Goal: Complete application form: Complete application form

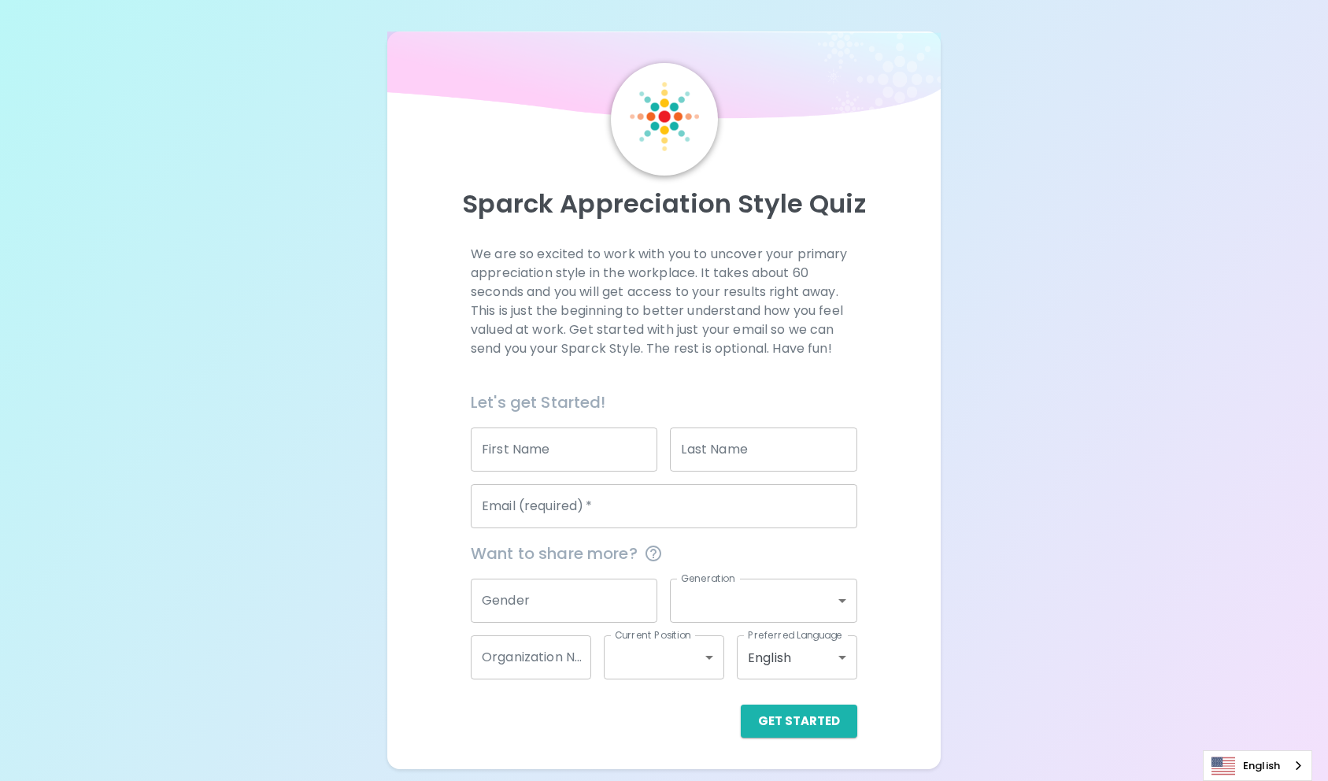
click at [554, 457] on input "First Name" at bounding box center [564, 450] width 187 height 44
type input "[PERSON_NAME]"
type input "Distor"
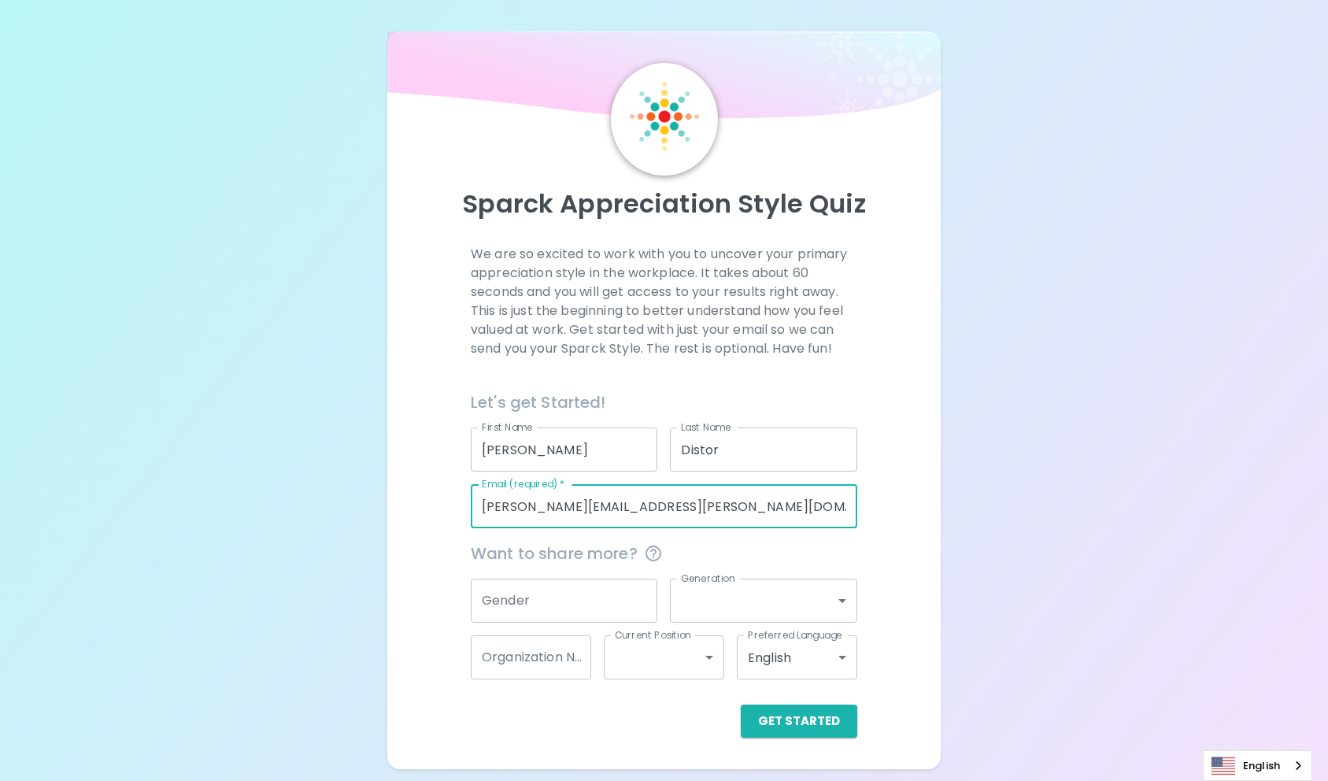
click at [616, 503] on input "[PERSON_NAME][EMAIL_ADDRESS][PERSON_NAME][DOMAIN_NAME]" at bounding box center [664, 506] width 387 height 44
type input "[PERSON_NAME][EMAIL_ADDRESS][PERSON_NAME][DOMAIN_NAME]"
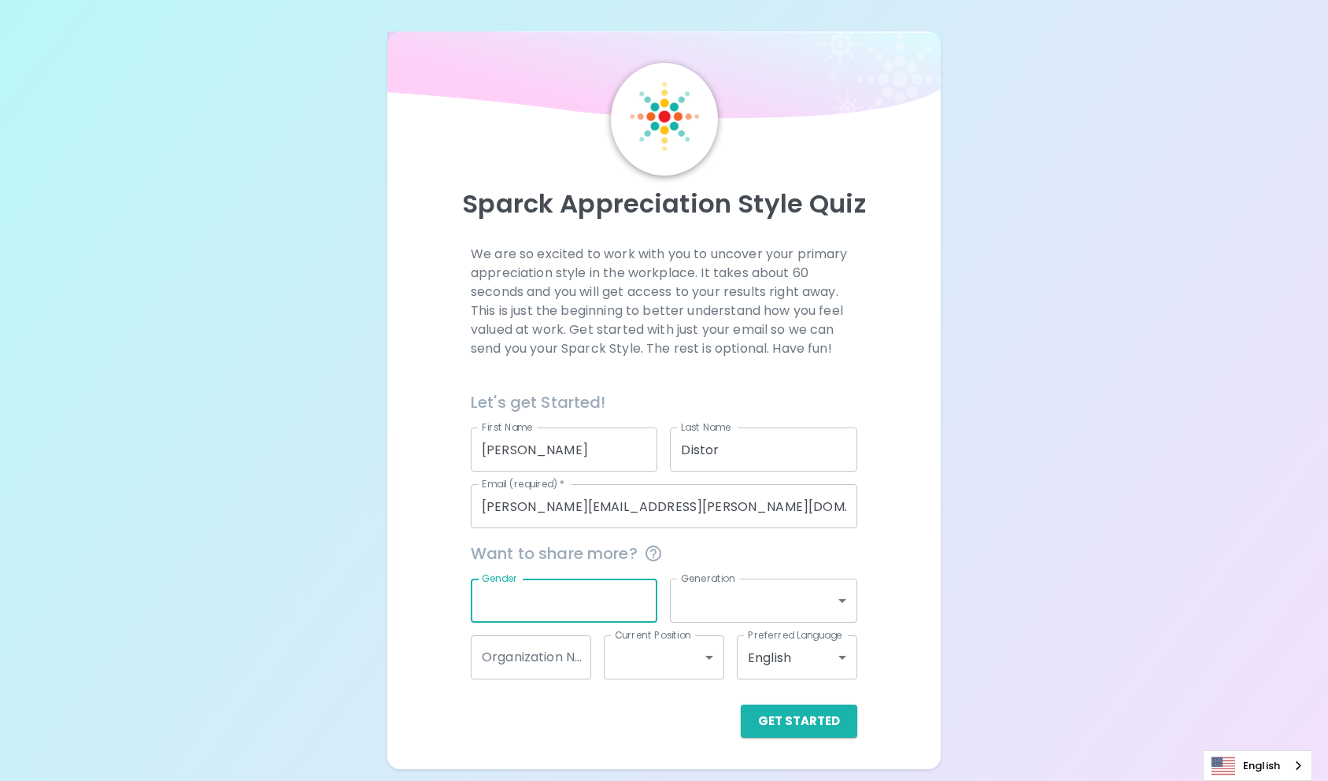
click at [598, 600] on input "Gender" at bounding box center [564, 601] width 187 height 44
type input "[DEMOGRAPHIC_DATA]"
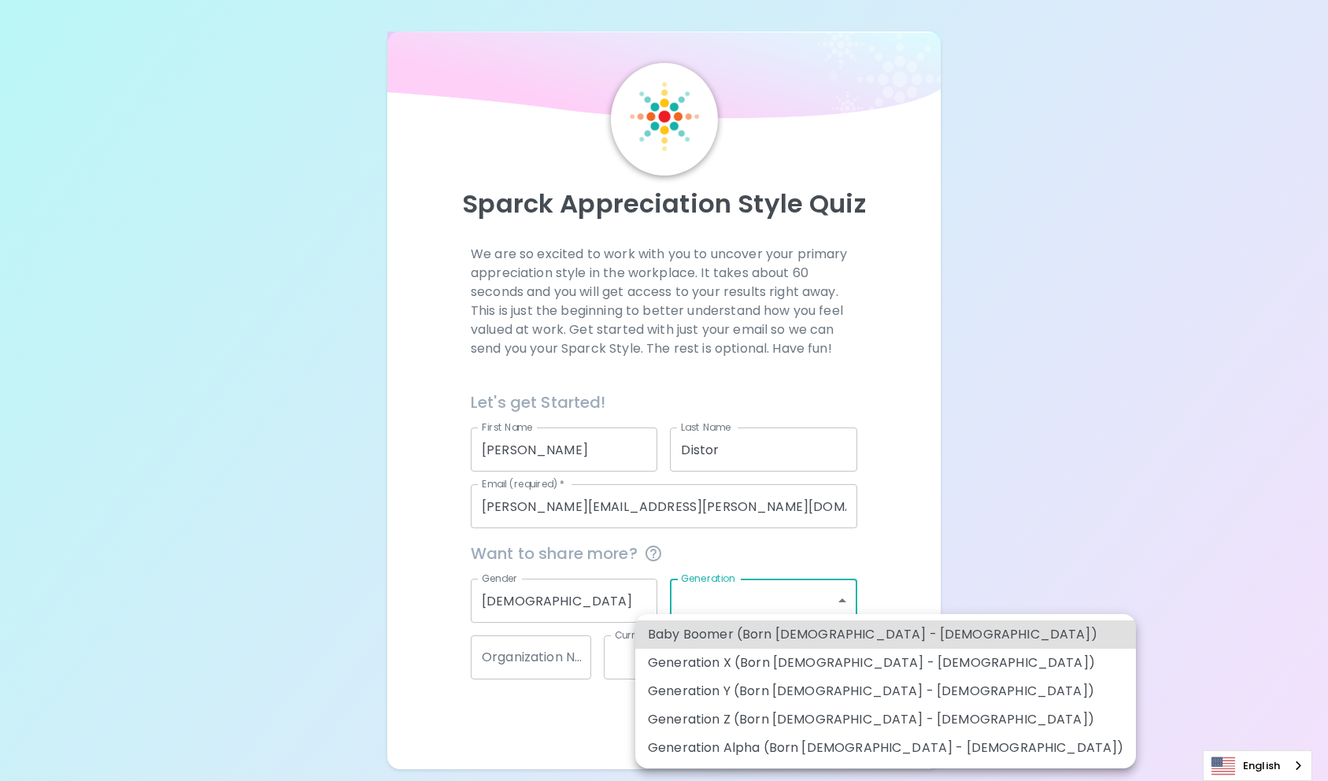
click at [761, 616] on body "Sparck Appreciation Style Quiz We are so excited to work with you to uncover yo…" at bounding box center [664, 390] width 1328 height 781
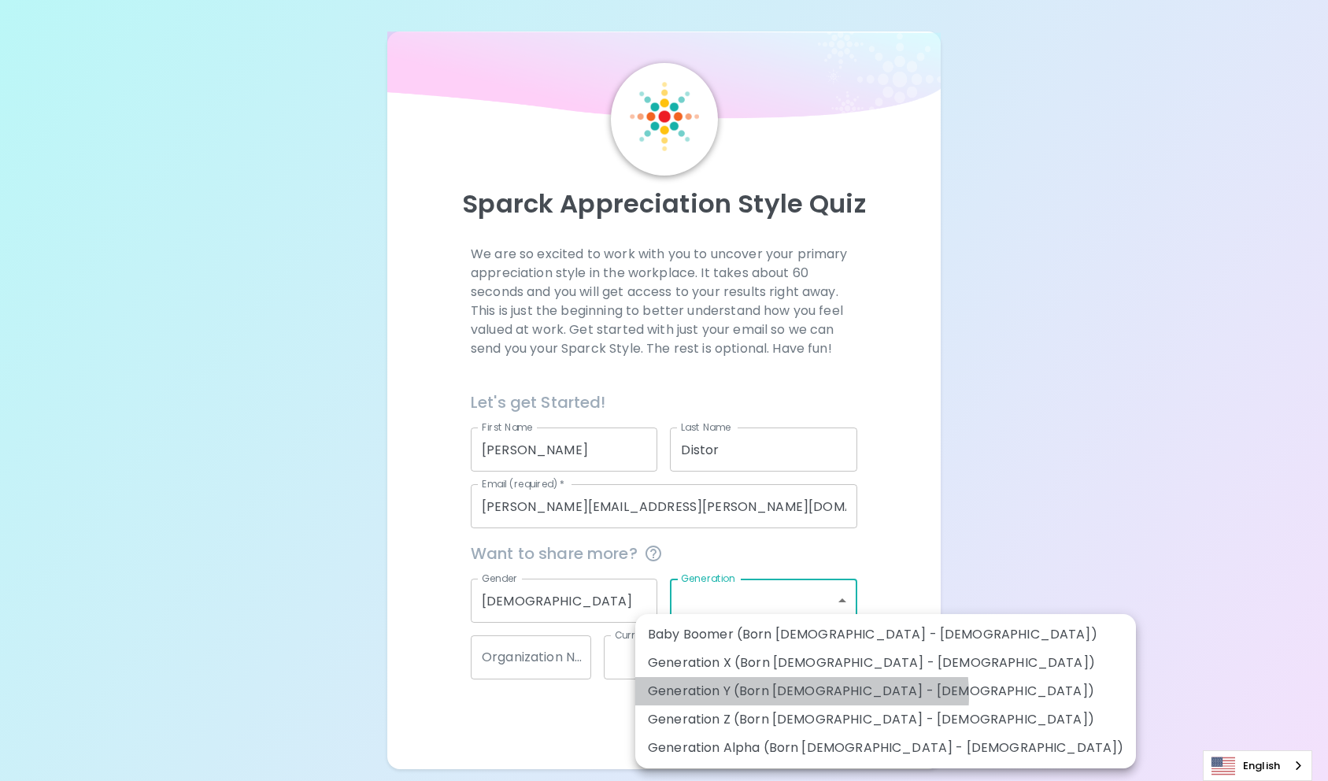
click at [802, 695] on li "Generation Y (Born [DEMOGRAPHIC_DATA] - [DEMOGRAPHIC_DATA])" at bounding box center [885, 691] width 501 height 28
type input "generation_y"
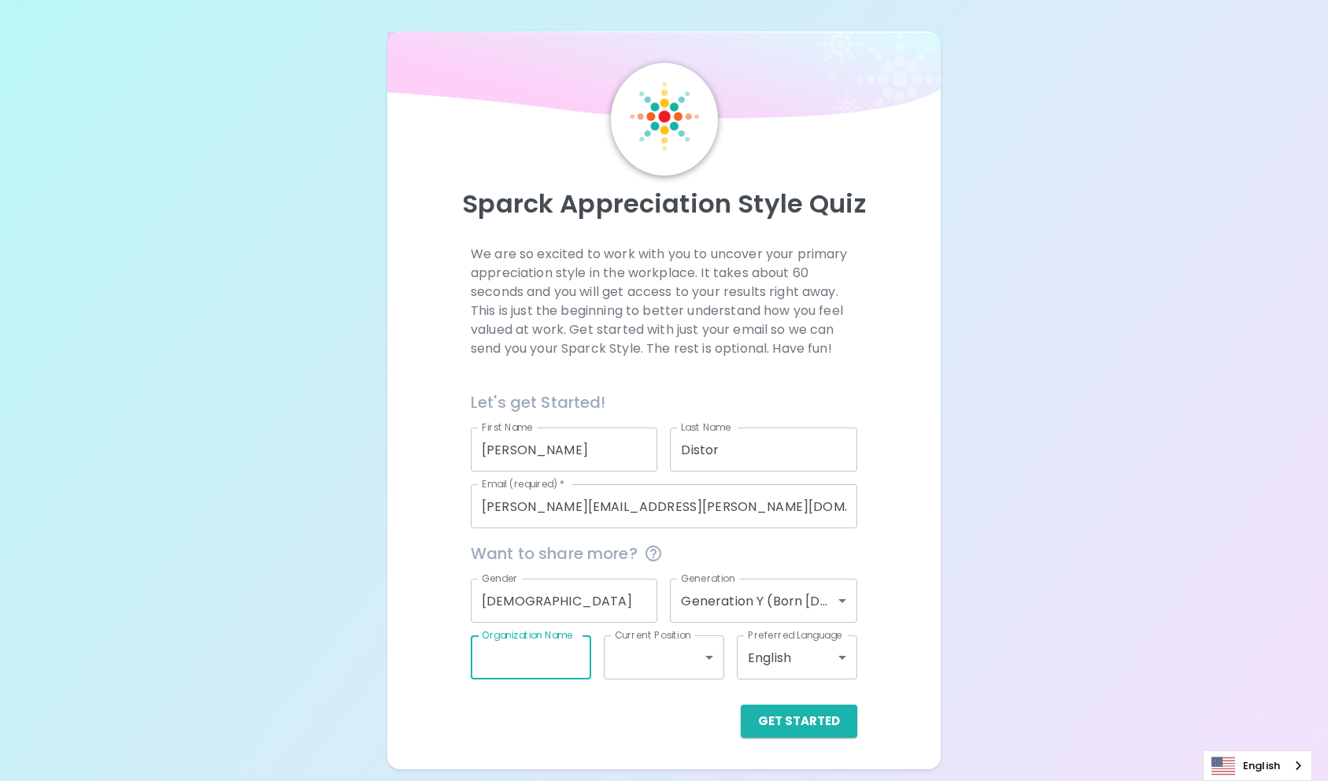
click at [562, 654] on input "Organization Name" at bounding box center [531, 657] width 120 height 44
click at [676, 665] on body "Sparck Appreciation Style Quiz We are so excited to work with you to uncover yo…" at bounding box center [664, 390] width 1328 height 781
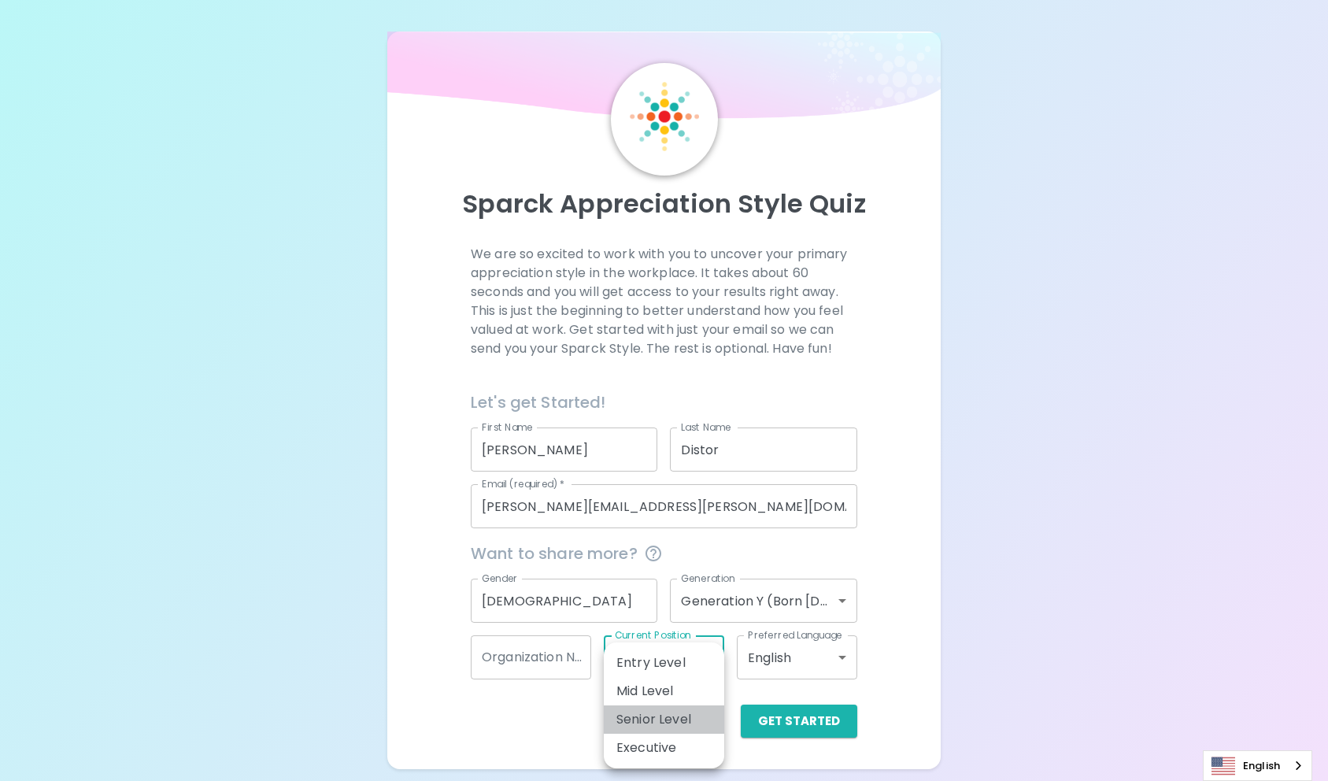
click at [683, 722] on li "Senior Level" at bounding box center [664, 719] width 120 height 28
type input "senior_level"
click at [550, 670] on input "Organization Name" at bounding box center [531, 657] width 120 height 44
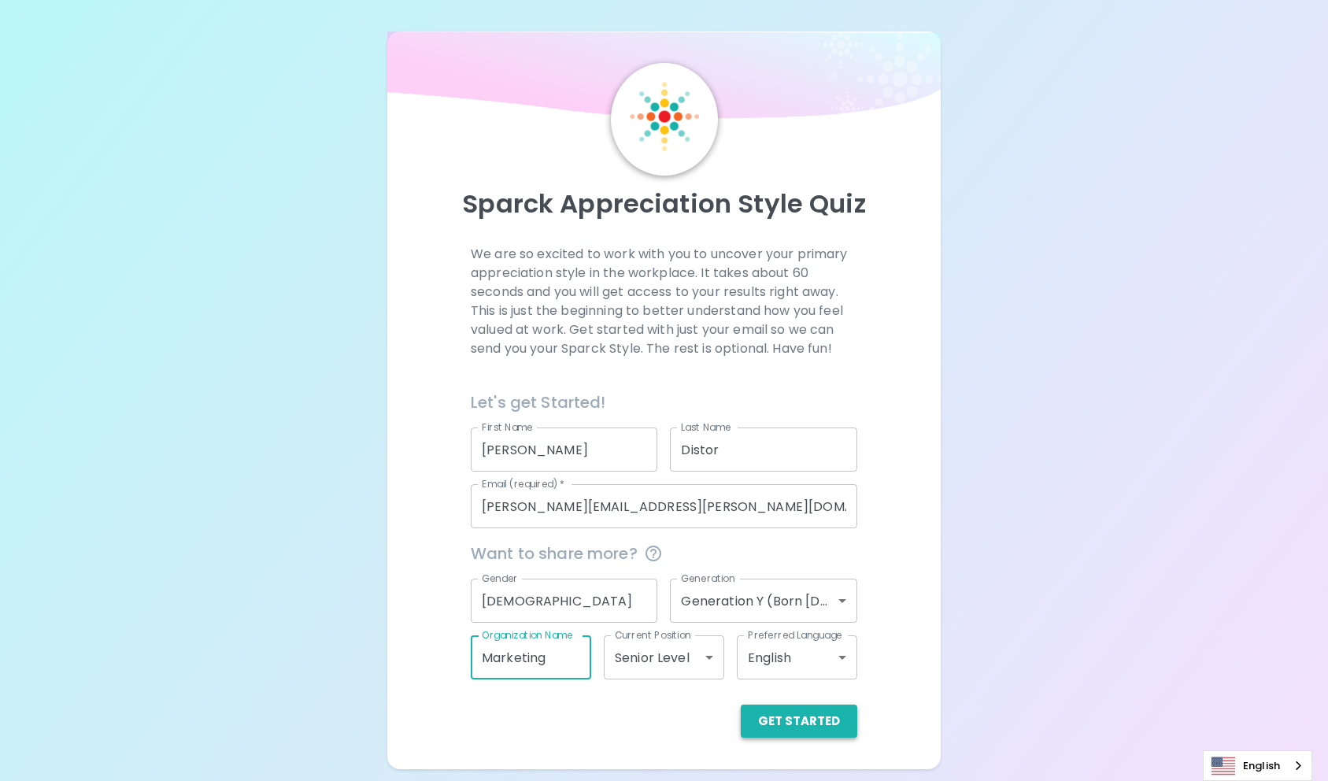
type input "Marketing"
click at [789, 720] on button "Get Started" at bounding box center [799, 721] width 117 height 33
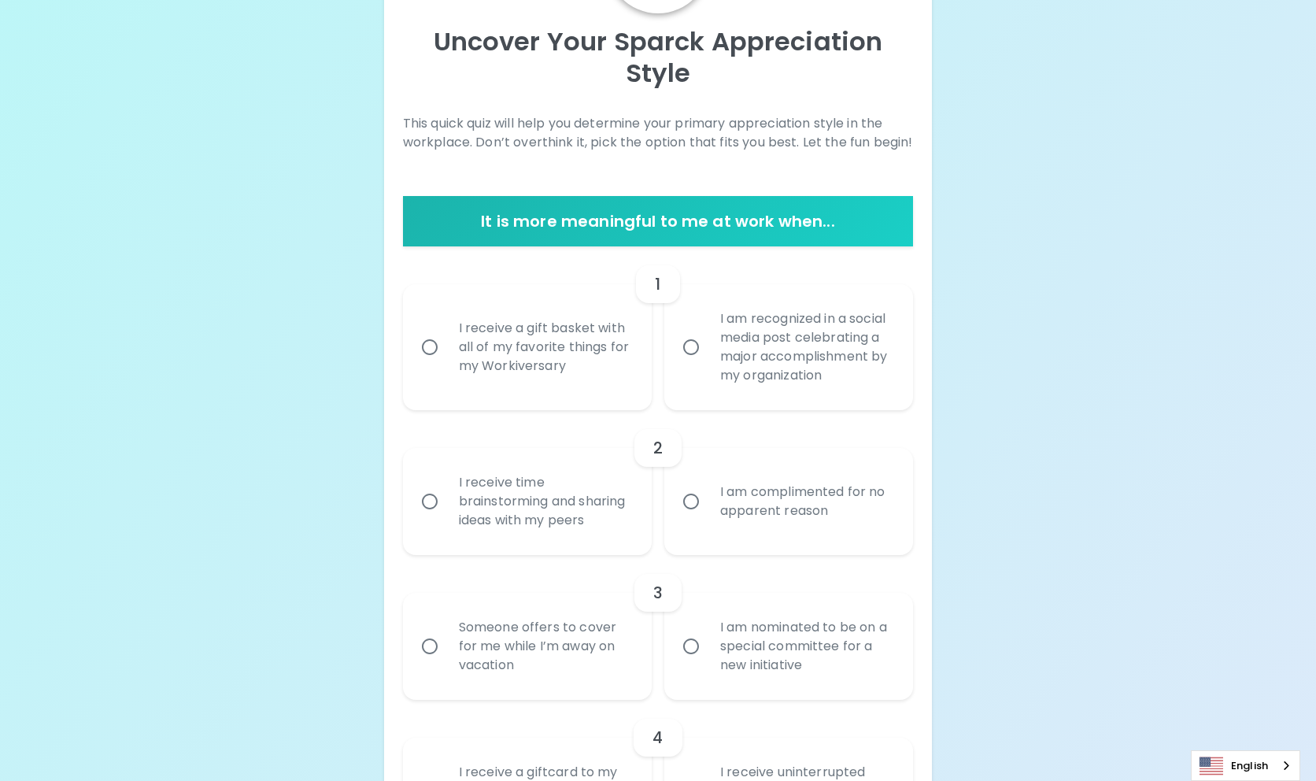
scroll to position [133, 0]
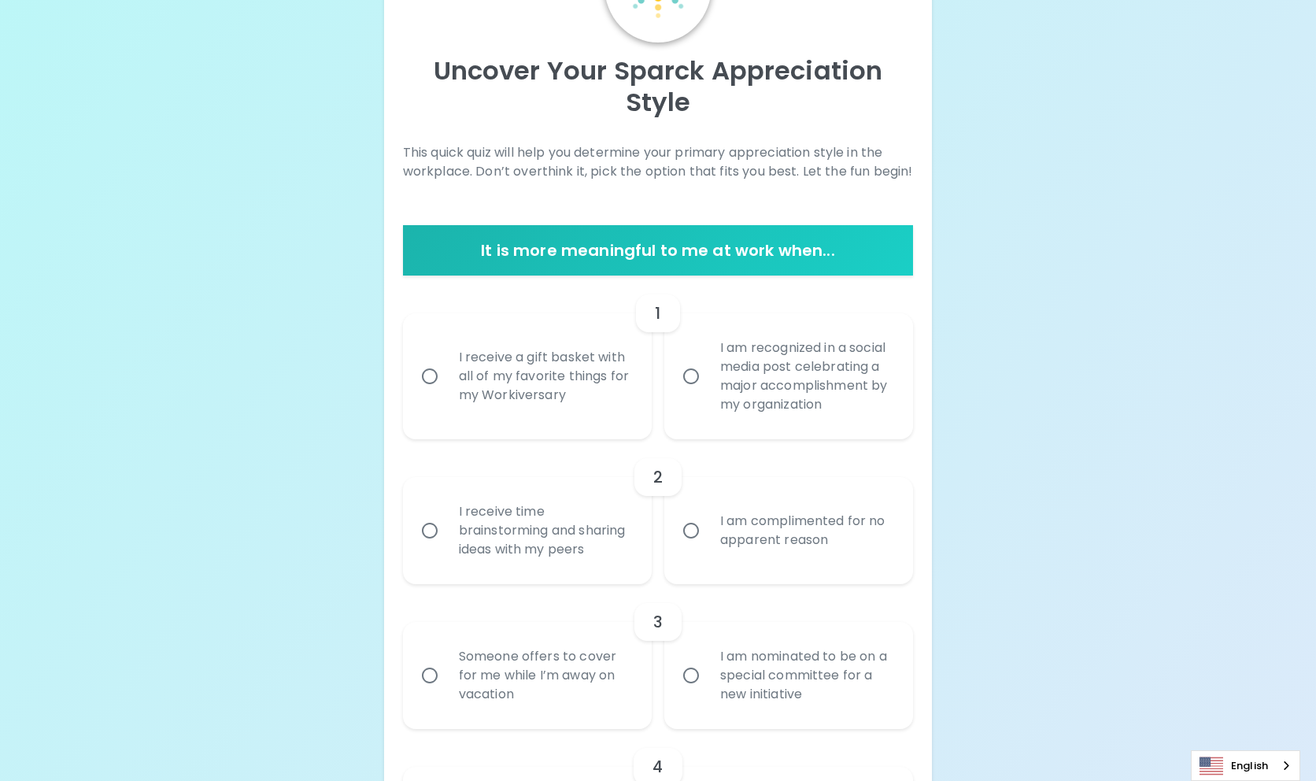
click at [431, 376] on input "I receive a gift basket with all of my favorite things for my Workiversary" at bounding box center [429, 376] width 33 height 33
radio input "true"
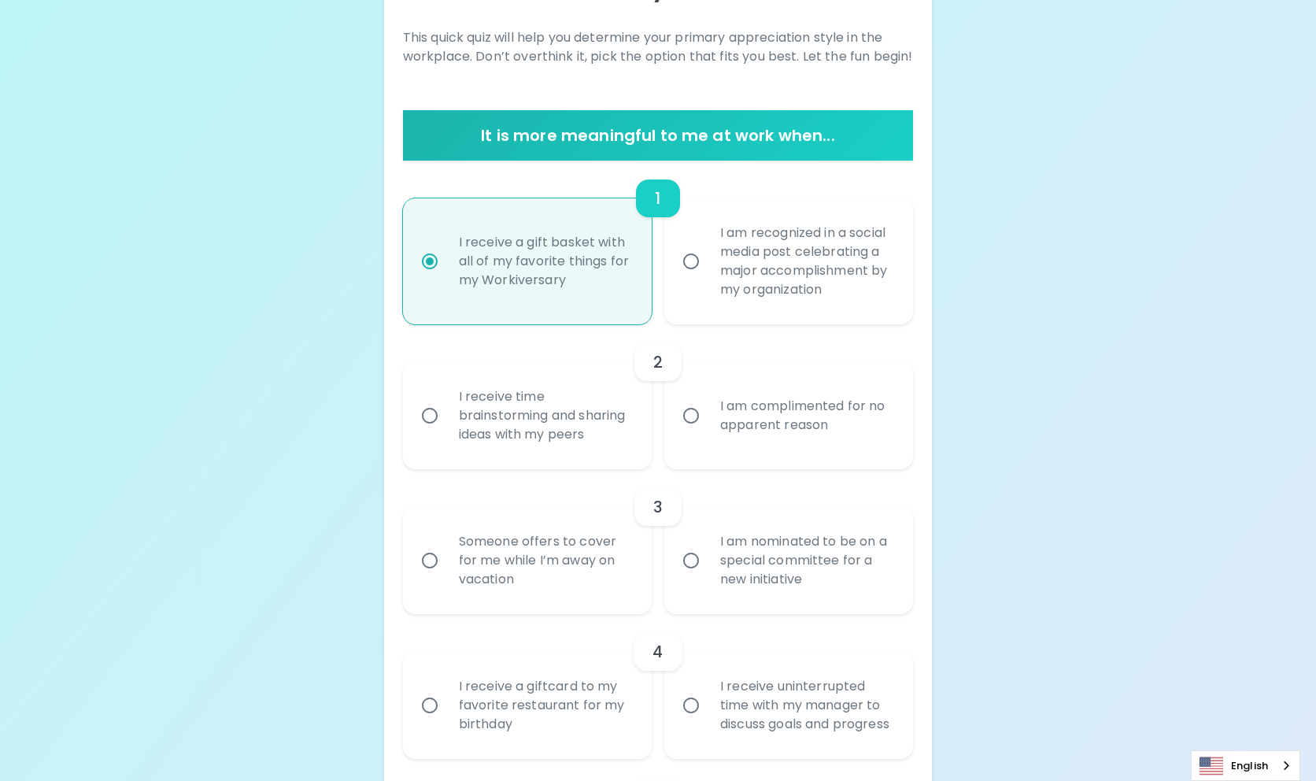
scroll to position [259, 0]
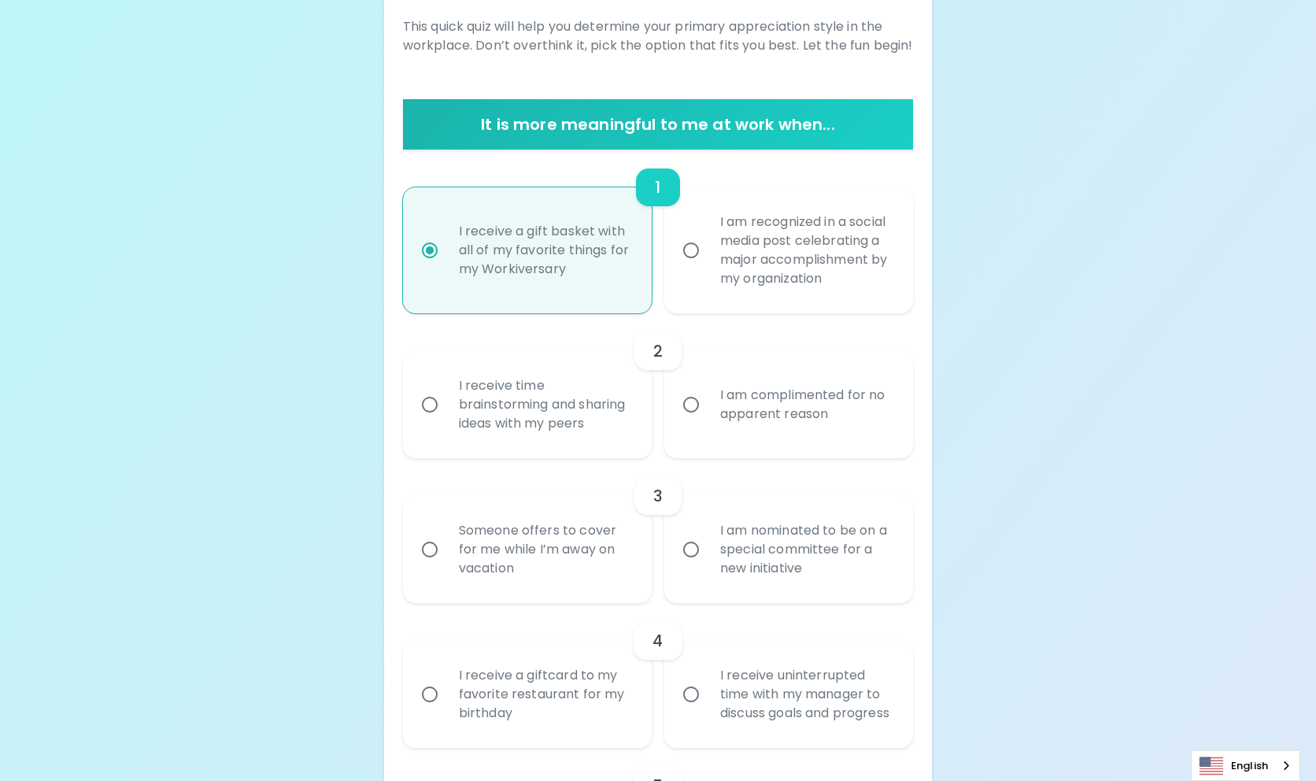
click at [430, 403] on input "I receive time brainstorming and sharing ideas with my peers" at bounding box center [429, 404] width 33 height 33
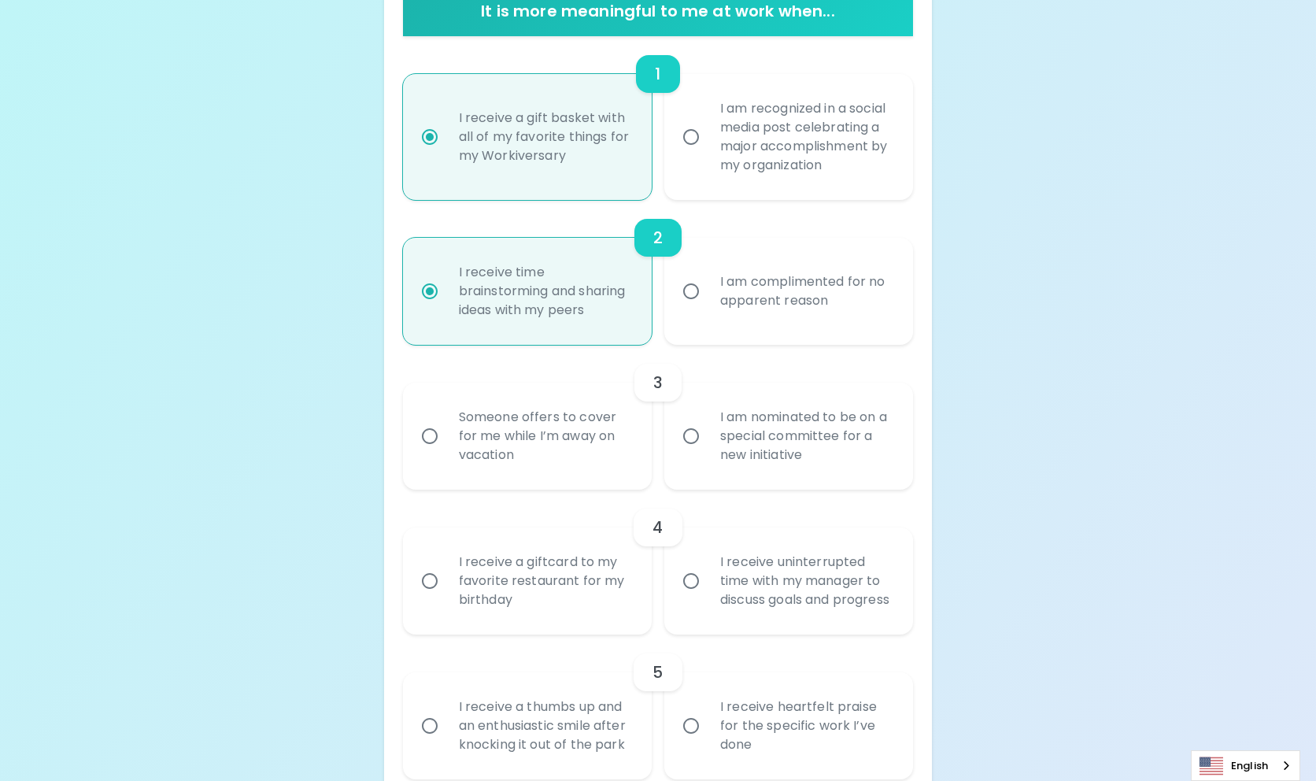
scroll to position [385, 0]
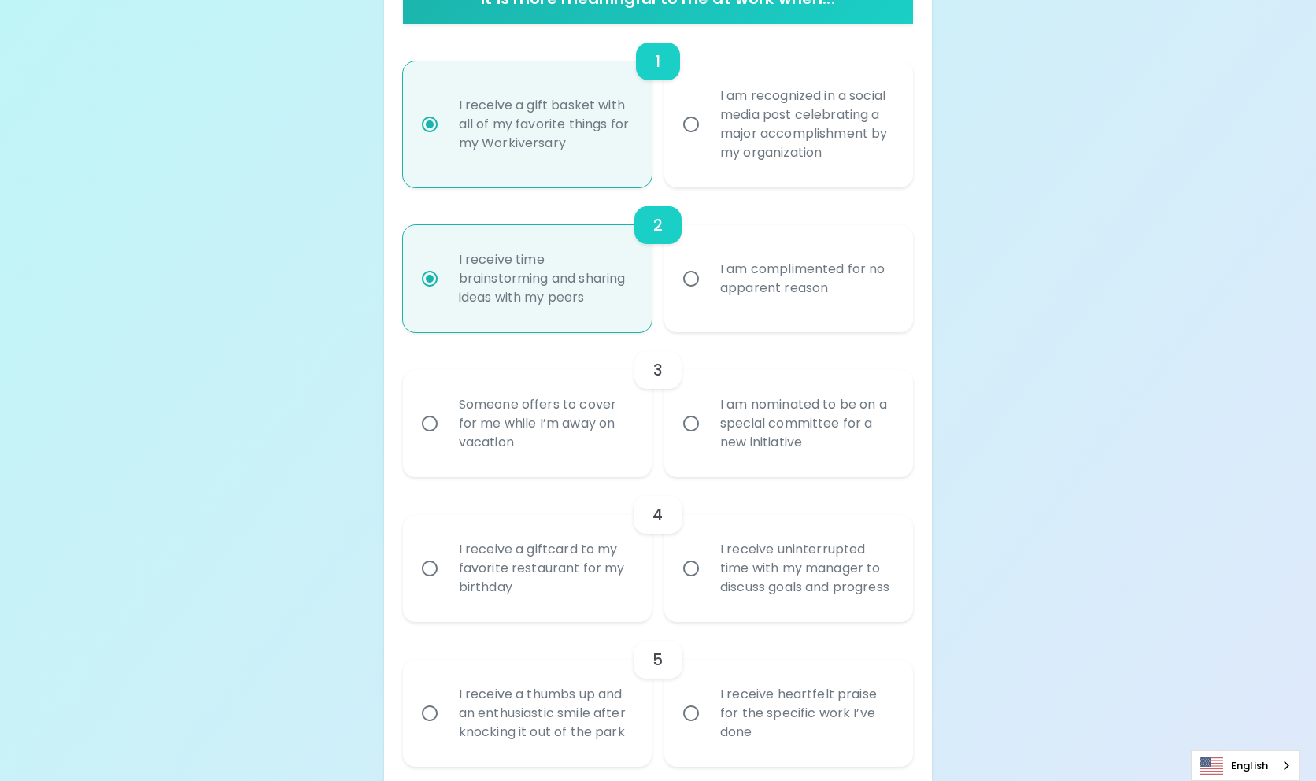
radio input "true"
click at [428, 422] on input "Someone offers to cover for me while I’m away on vacation" at bounding box center [429, 423] width 33 height 33
radio input "false"
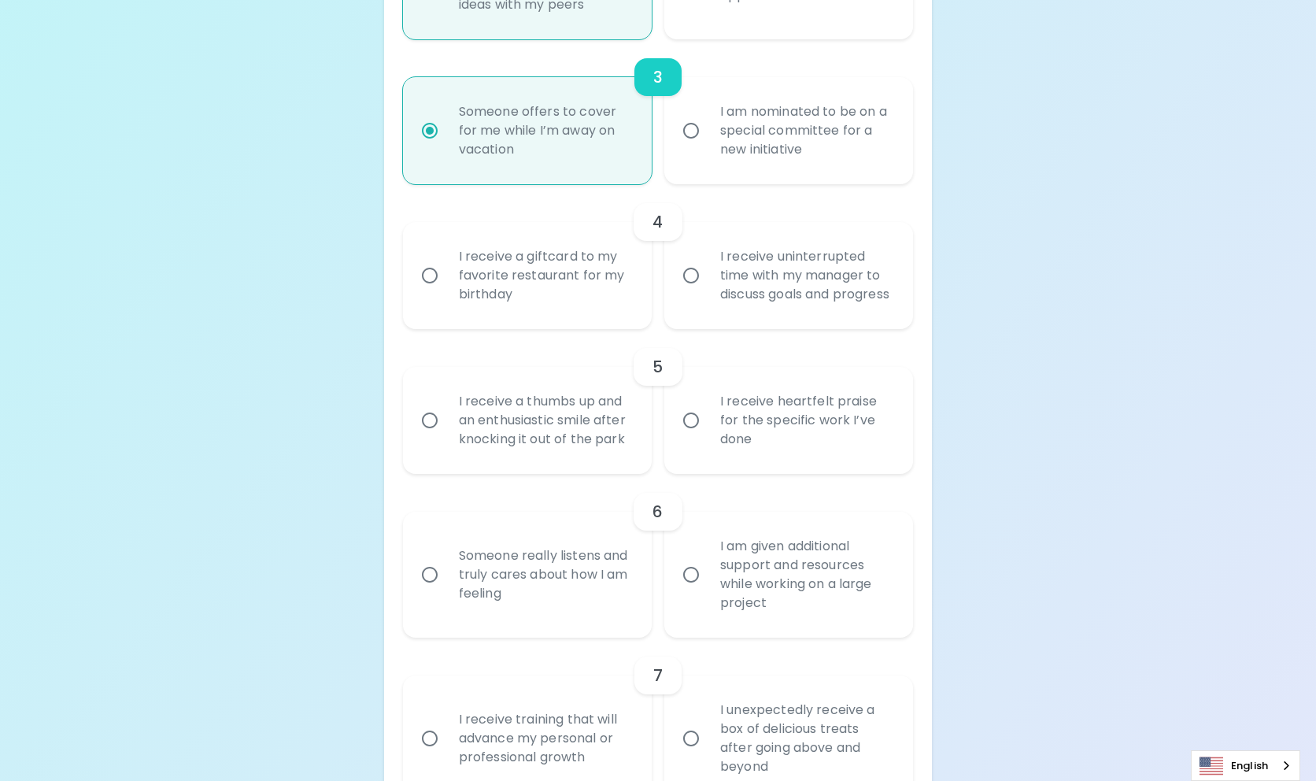
scroll to position [671, 0]
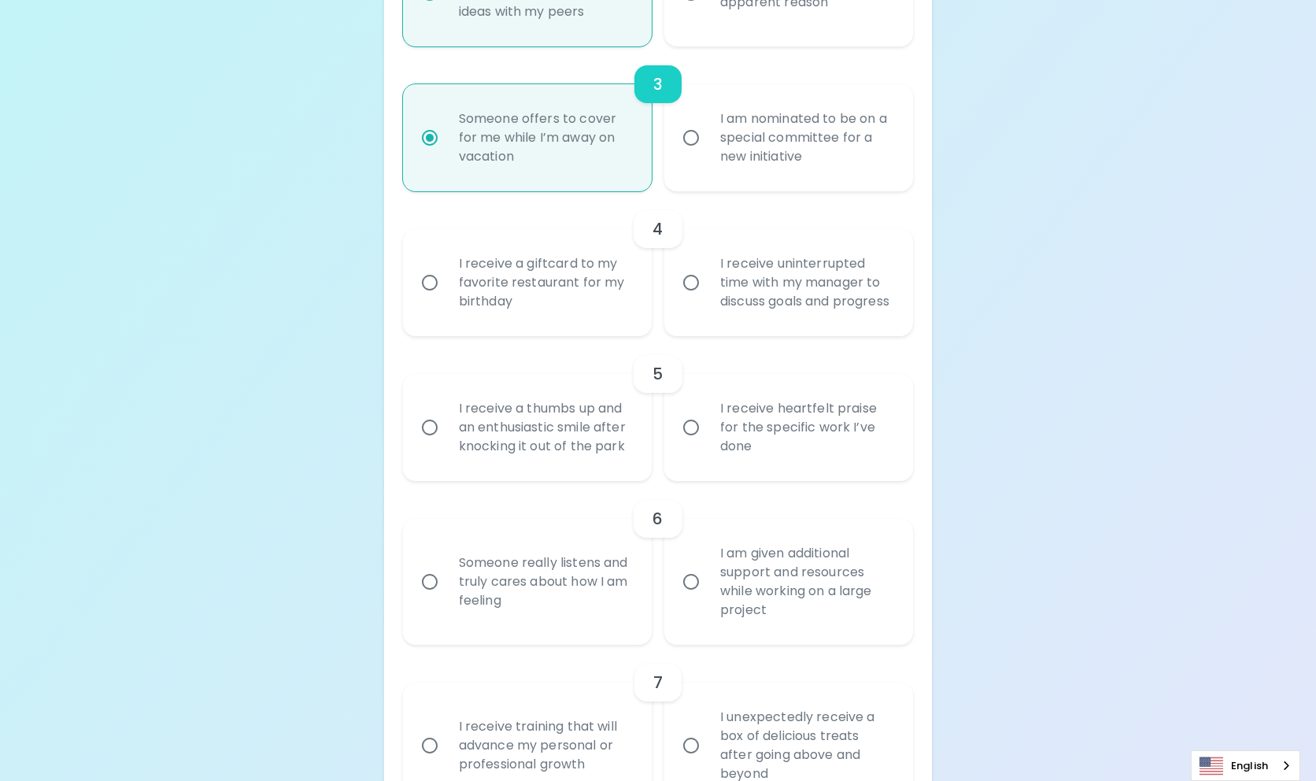
radio input "true"
click at [704, 299] on input "I receive uninterrupted time with my manager to discuss goals and progress" at bounding box center [691, 282] width 33 height 33
radio input "false"
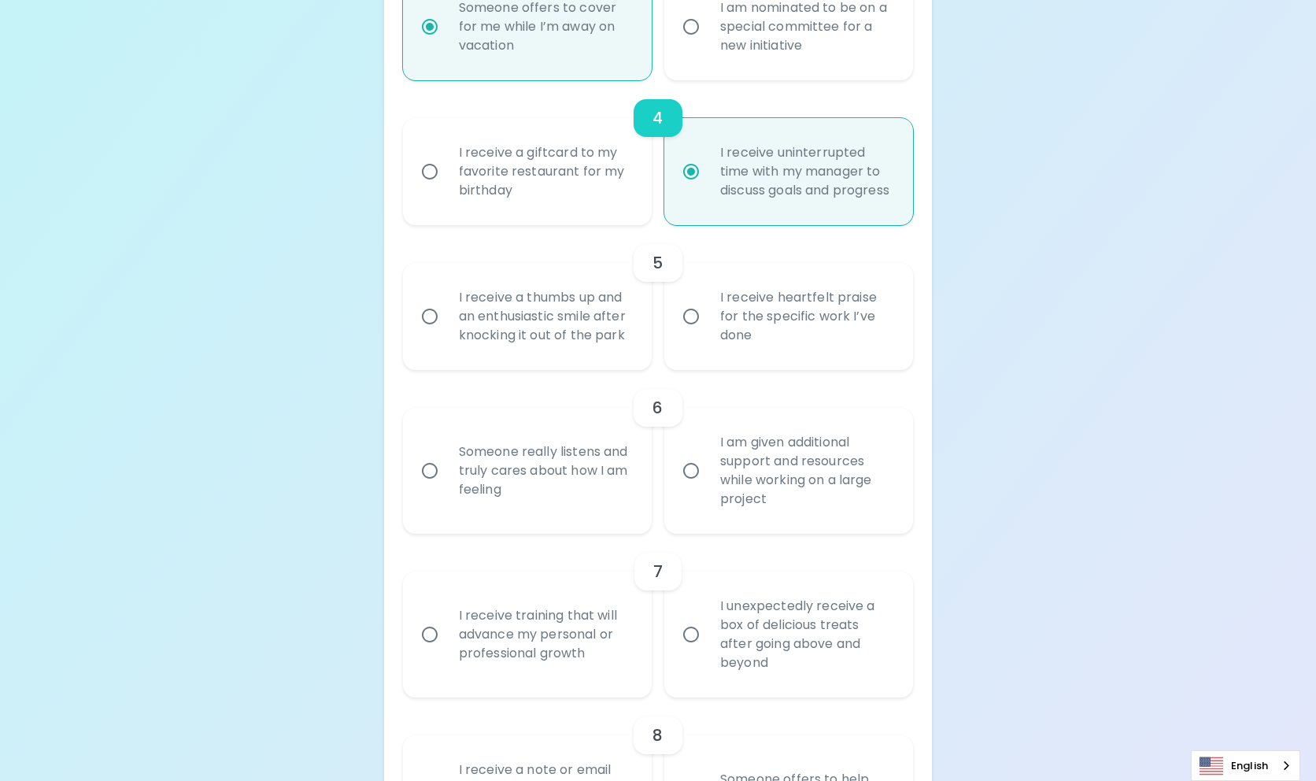
scroll to position [797, 0]
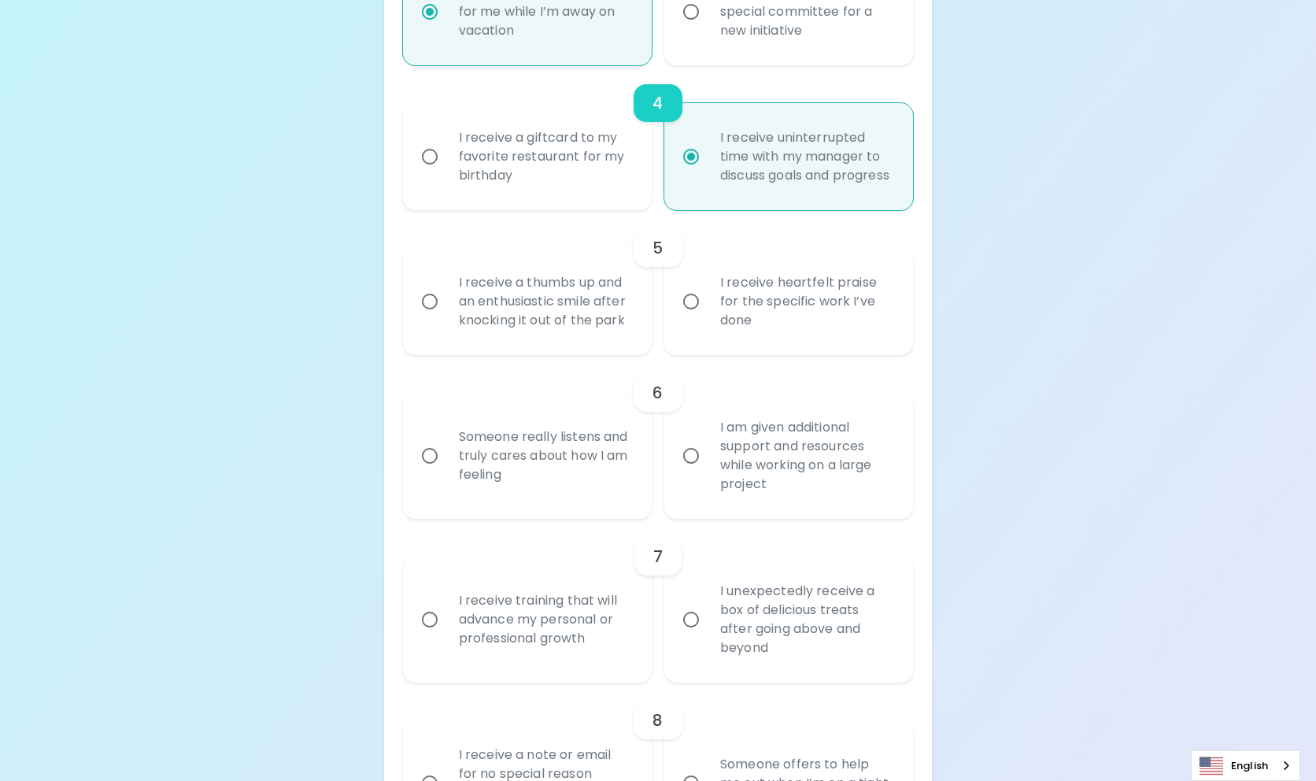
radio input "true"
click at [702, 306] on input "I receive heartfelt praise for the specific work I’ve done" at bounding box center [691, 301] width 33 height 33
radio input "false"
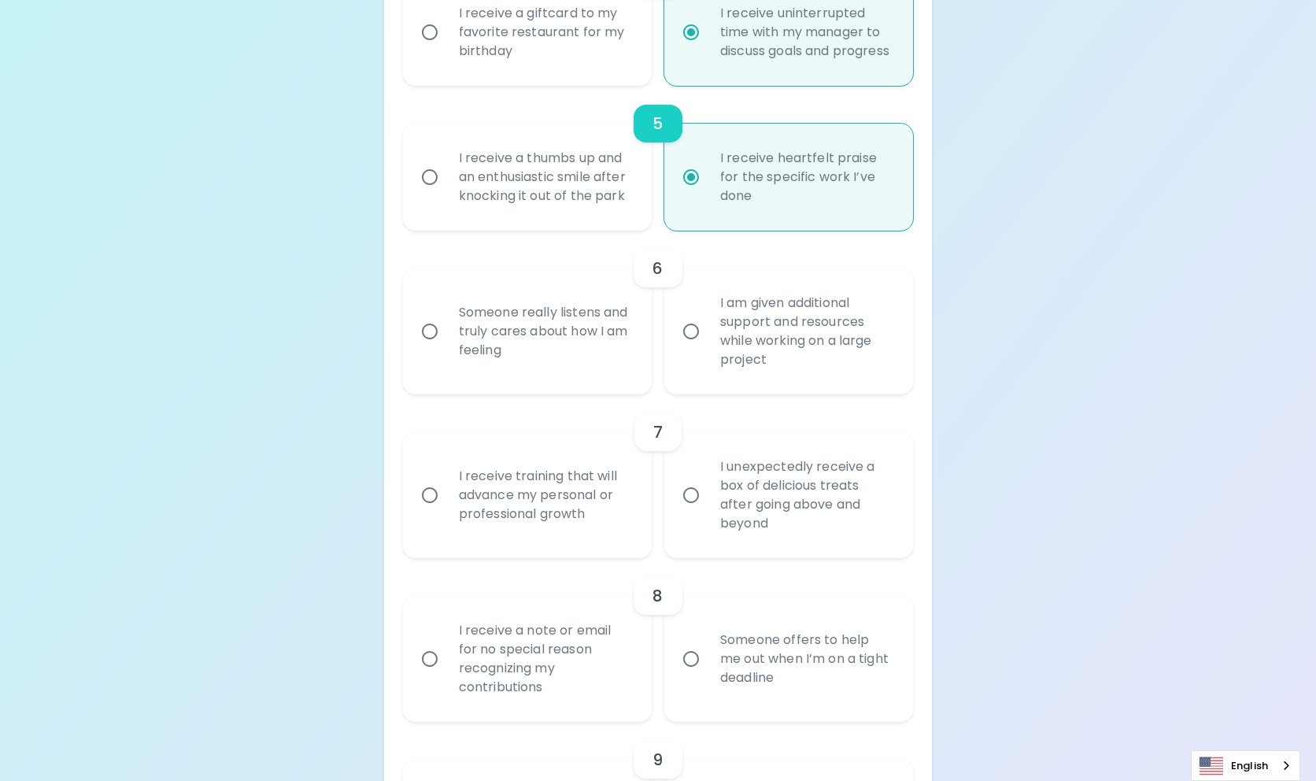
scroll to position [923, 0]
radio input "true"
click at [674, 371] on label "I am given additional support and resources while working on a large project" at bounding box center [780, 330] width 249 height 126
click at [675, 346] on input "I am given additional support and resources while working on a large project" at bounding box center [691, 329] width 33 height 33
radio input "false"
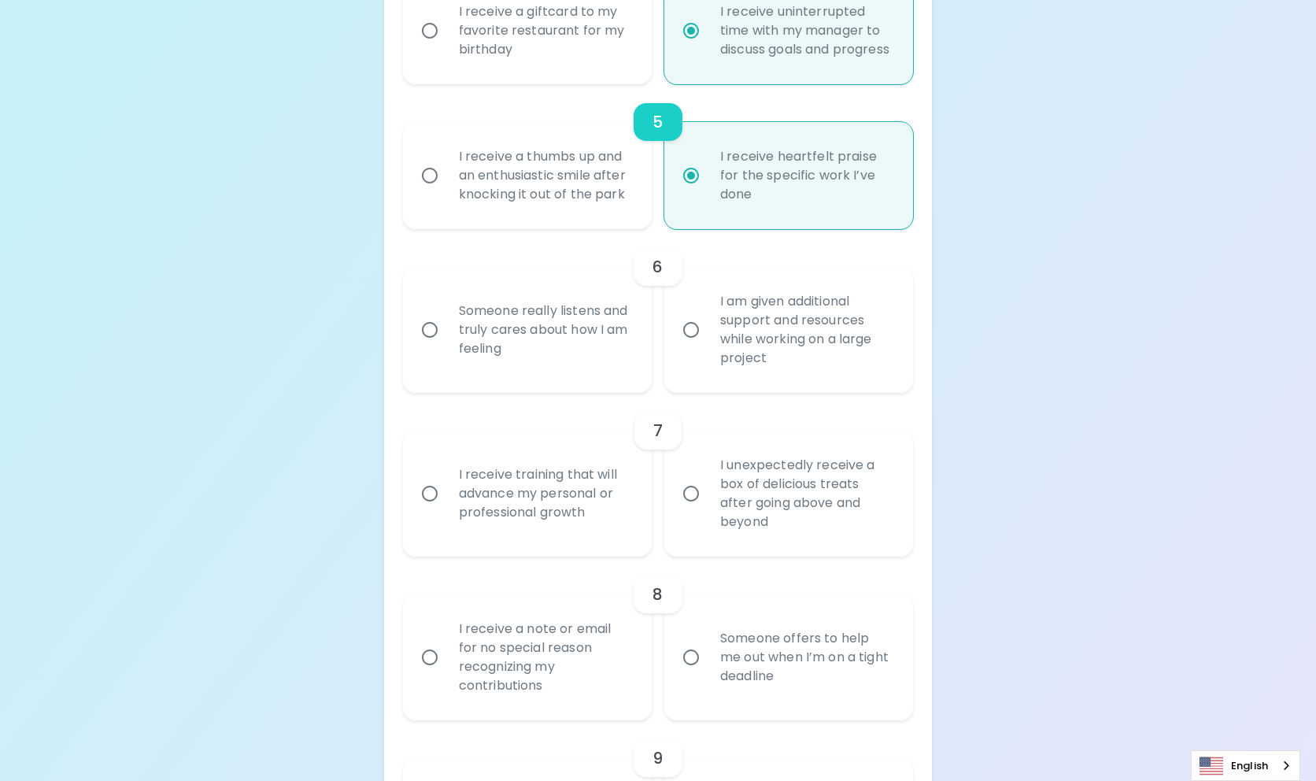
radio input "false"
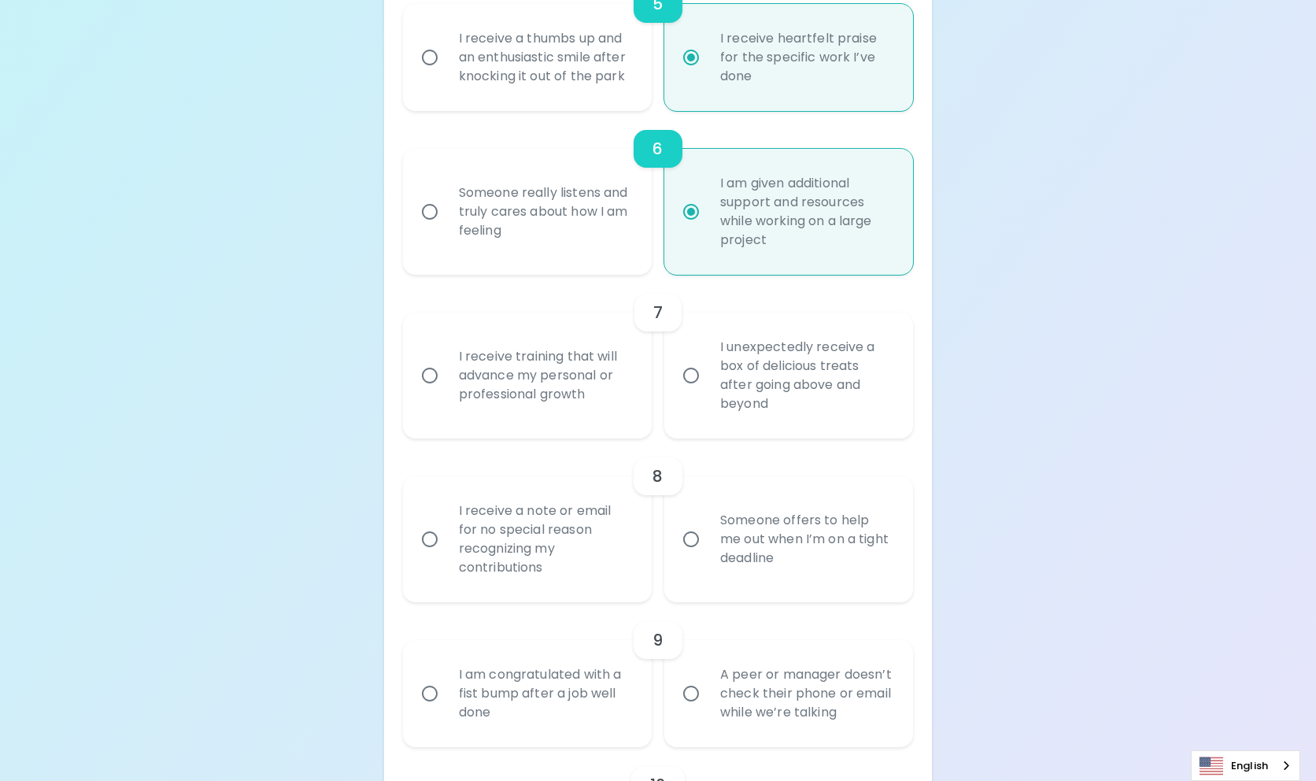
scroll to position [1049, 0]
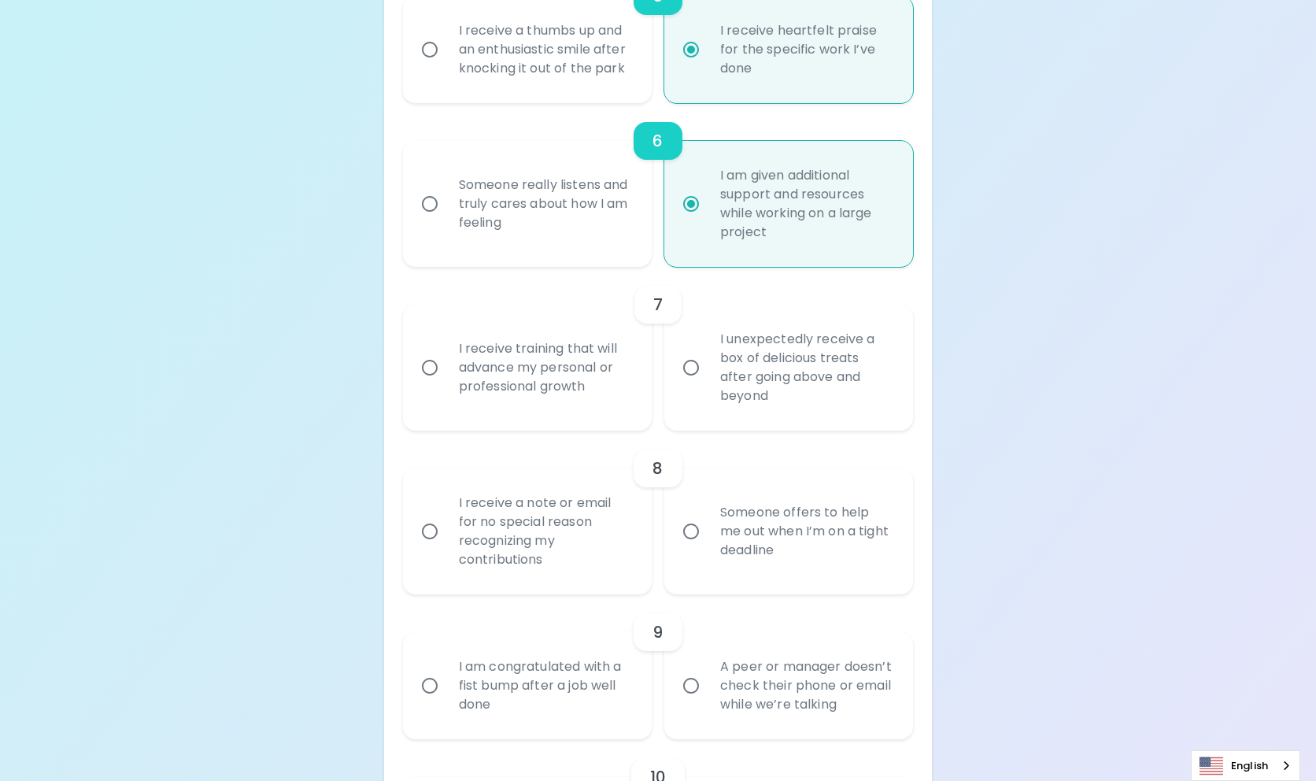
radio input "true"
click at [514, 409] on div "I receive training that will advance my personal or professional growth" at bounding box center [544, 367] width 197 height 94
click at [446, 384] on input "I receive training that will advance my personal or professional growth" at bounding box center [429, 367] width 33 height 33
radio input "false"
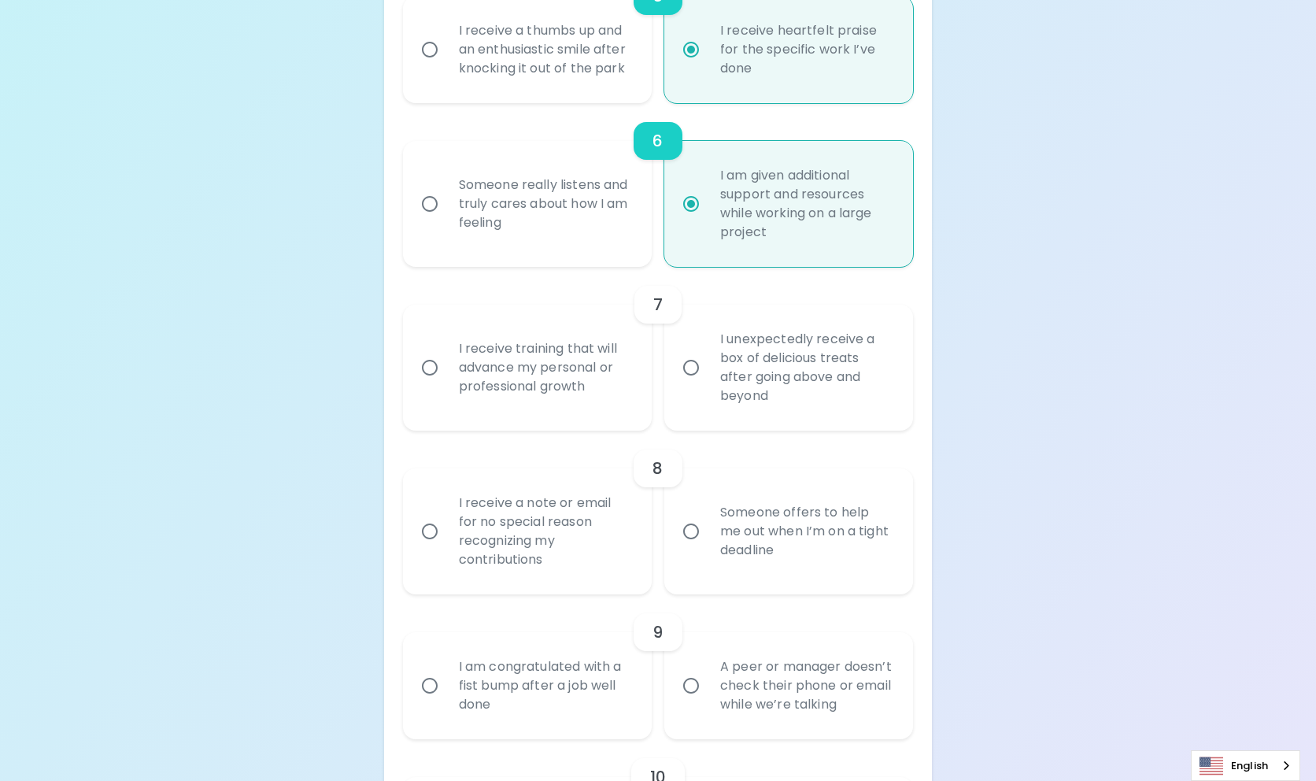
radio input "false"
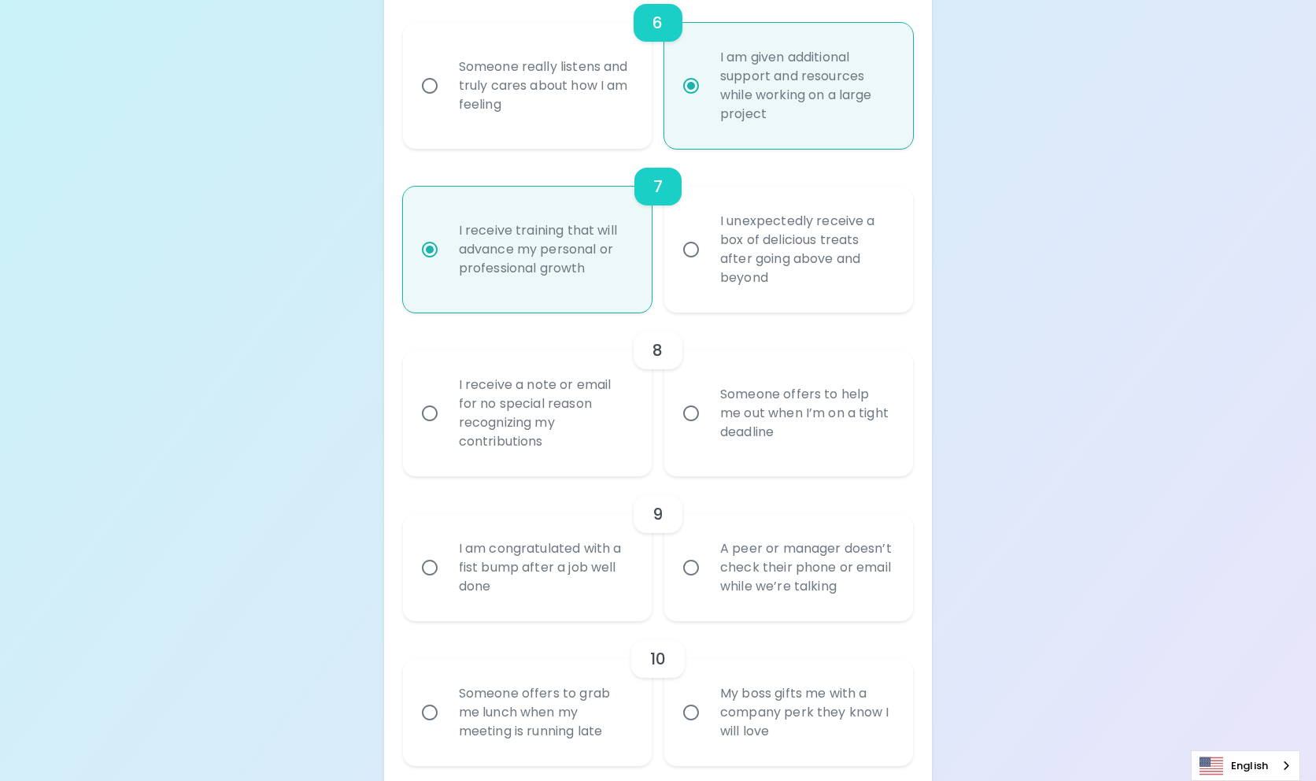
scroll to position [1175, 0]
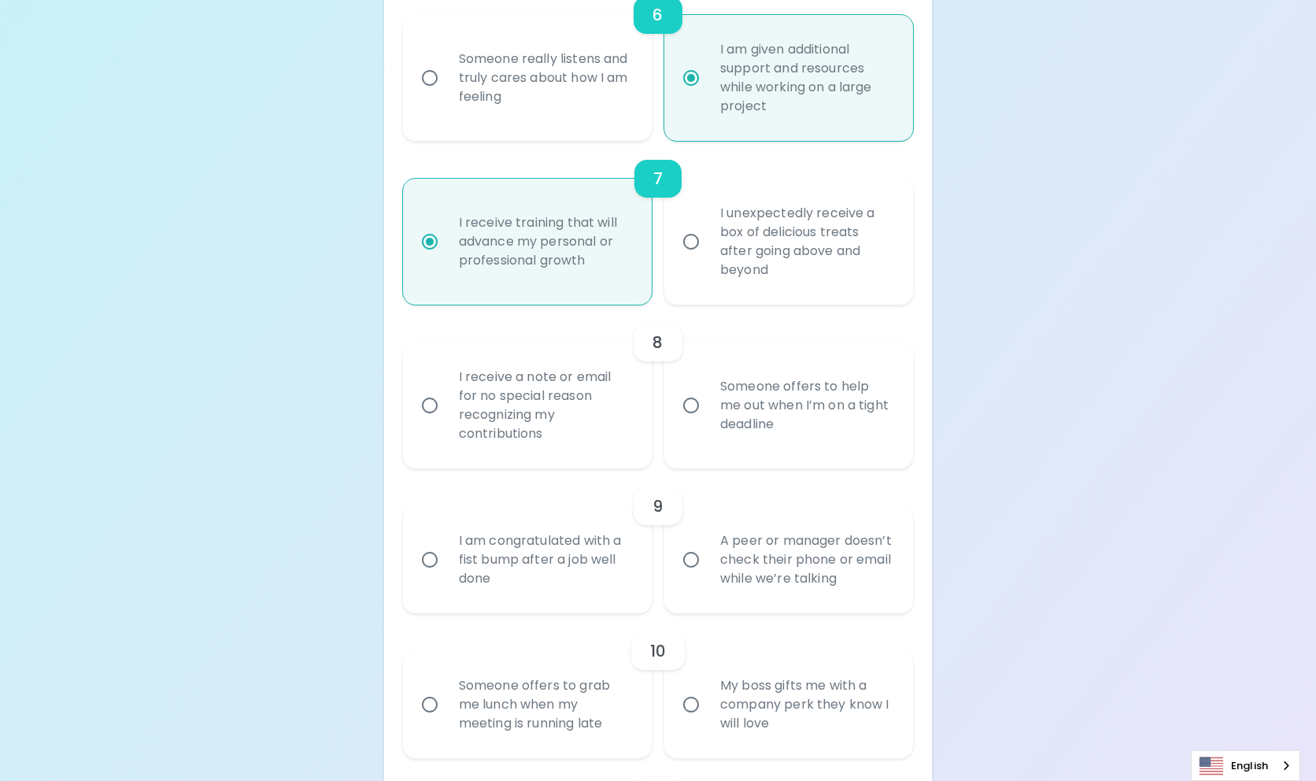
radio input "true"
click at [776, 444] on div "Someone offers to help me out when I’m on a tight deadline" at bounding box center [806, 405] width 197 height 94
click at [708, 422] on input "Someone offers to help me out when I’m on a tight deadline" at bounding box center [691, 405] width 33 height 33
radio input "false"
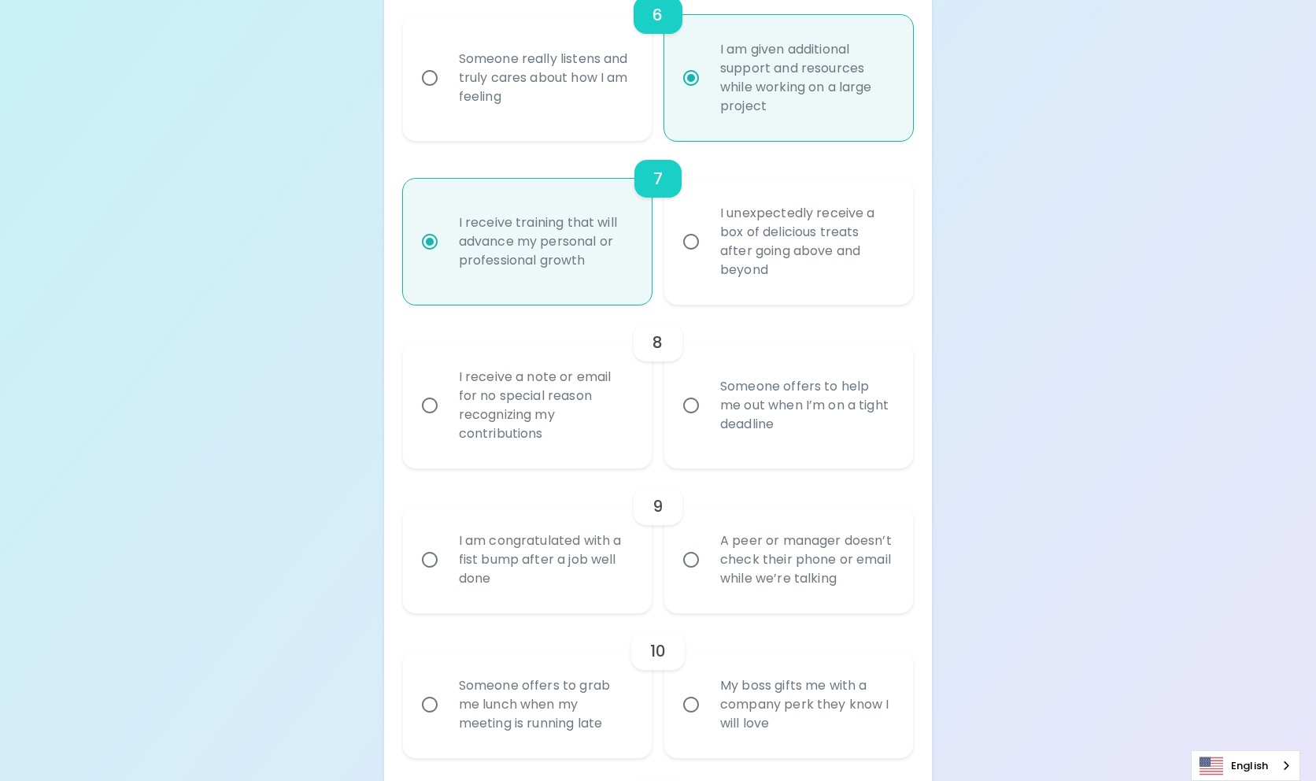
radio input "false"
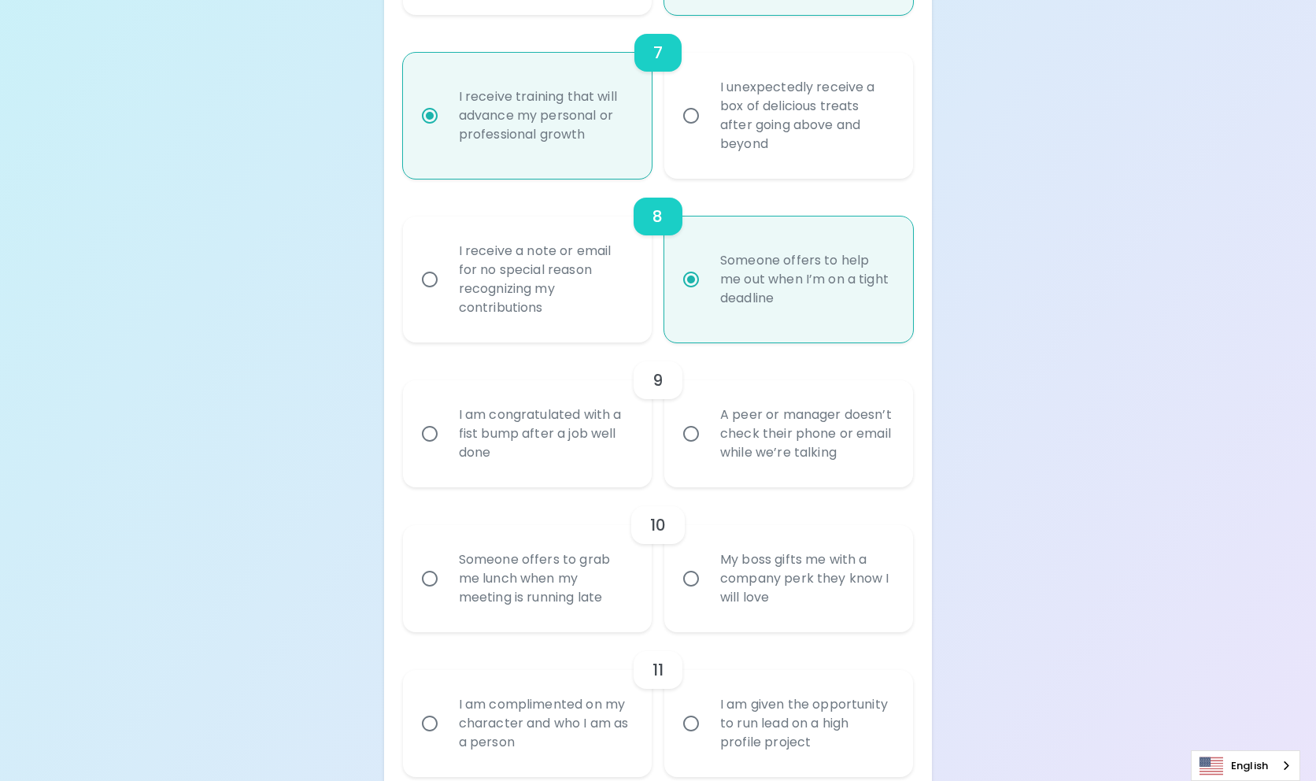
scroll to position [1302, 0]
radio input "true"
click at [546, 466] on div "I am congratulated with a fist bump after a job well done" at bounding box center [544, 433] width 197 height 94
click at [446, 450] on input "I am congratulated with a fist bump after a job well done" at bounding box center [429, 433] width 33 height 33
radio input "false"
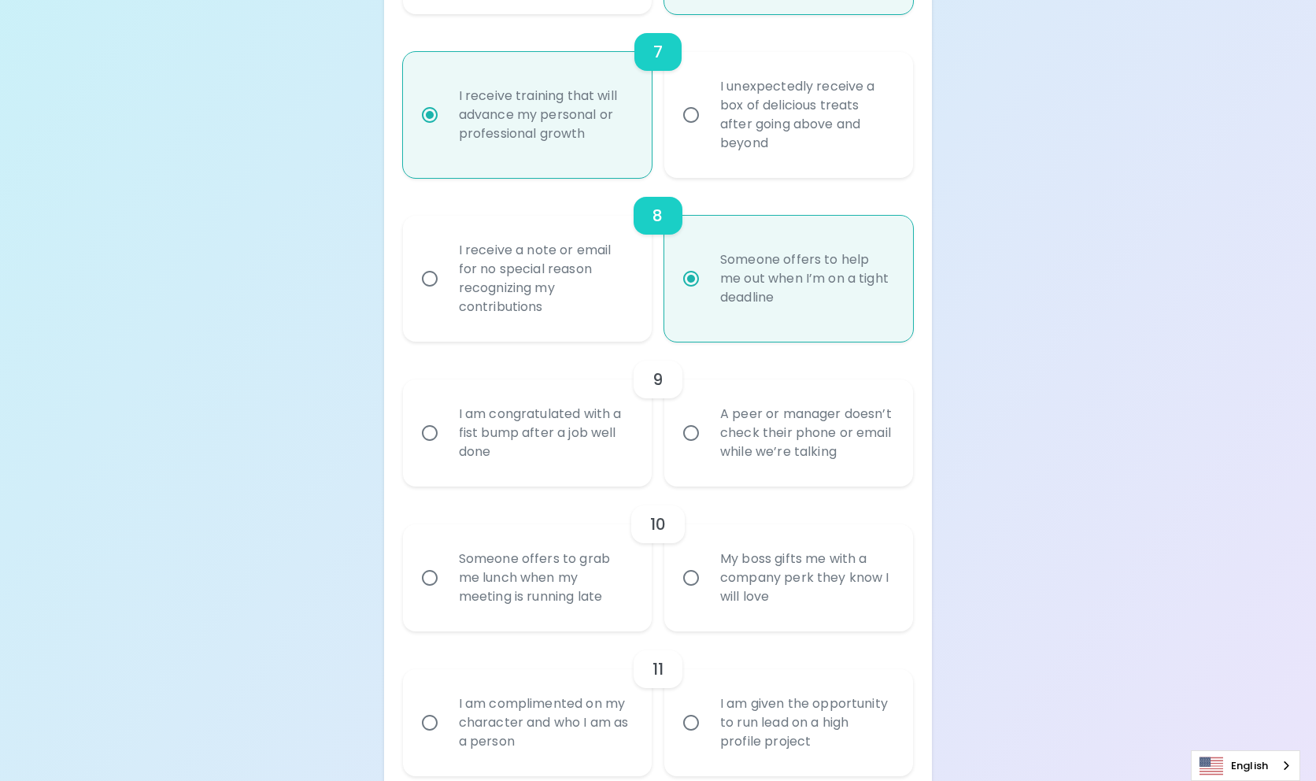
radio input "false"
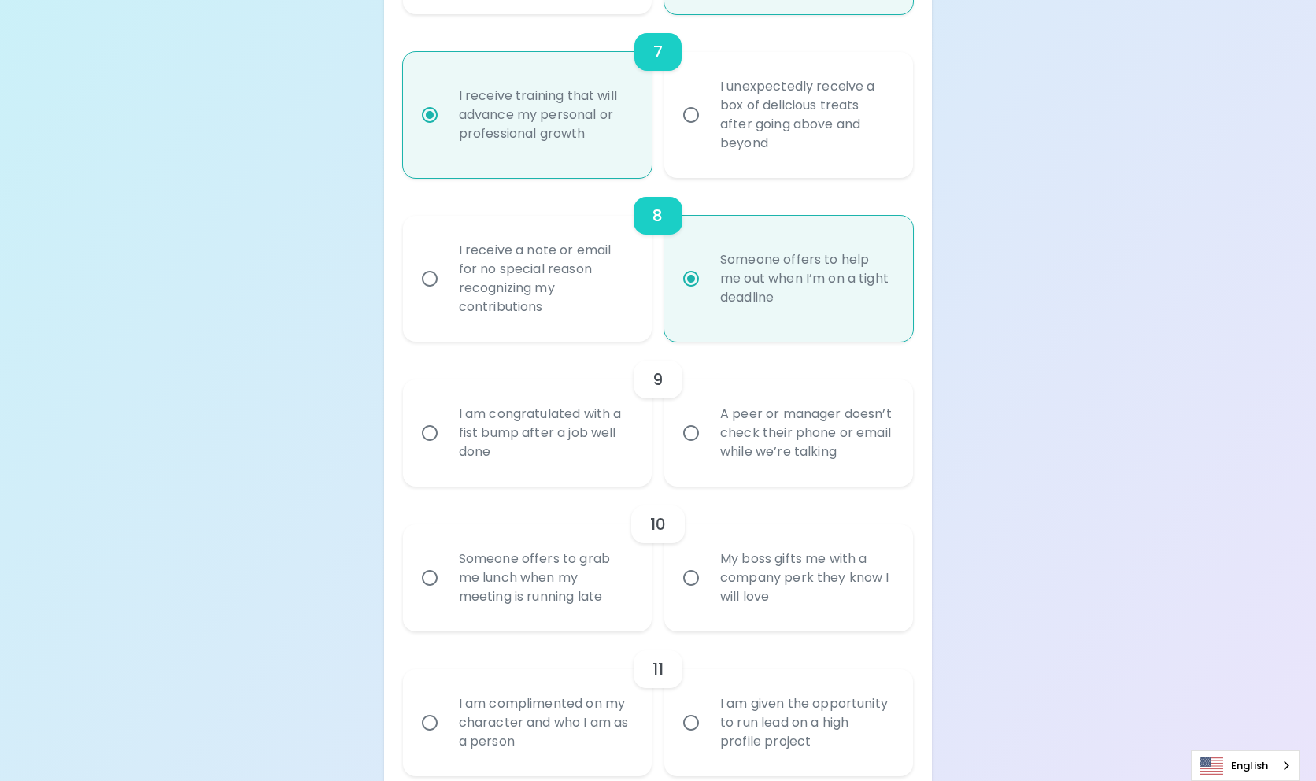
radio input "false"
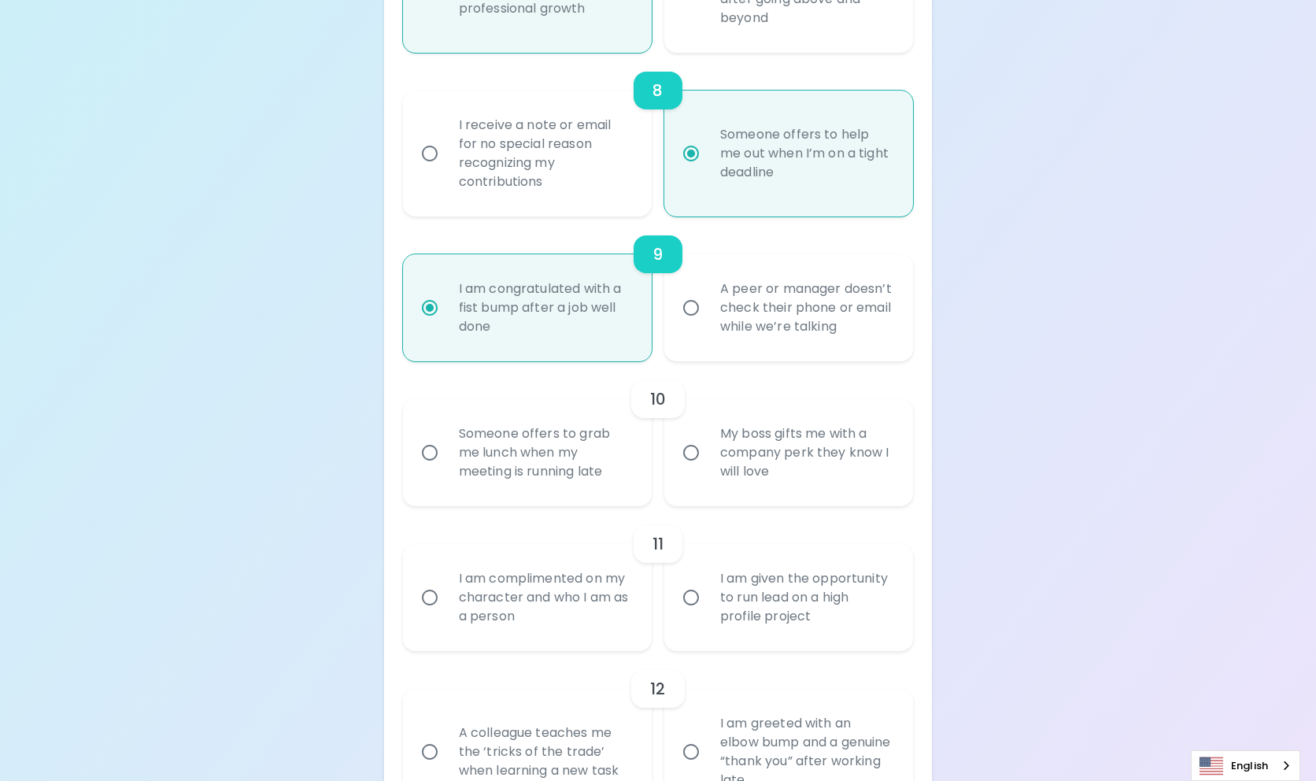
scroll to position [1428, 0]
radio input "true"
click at [783, 480] on div "My boss gifts me with a company perk they know I will love" at bounding box center [806, 452] width 197 height 94
click at [708, 468] on input "My boss gifts me with a company perk they know I will love" at bounding box center [691, 451] width 33 height 33
radio input "false"
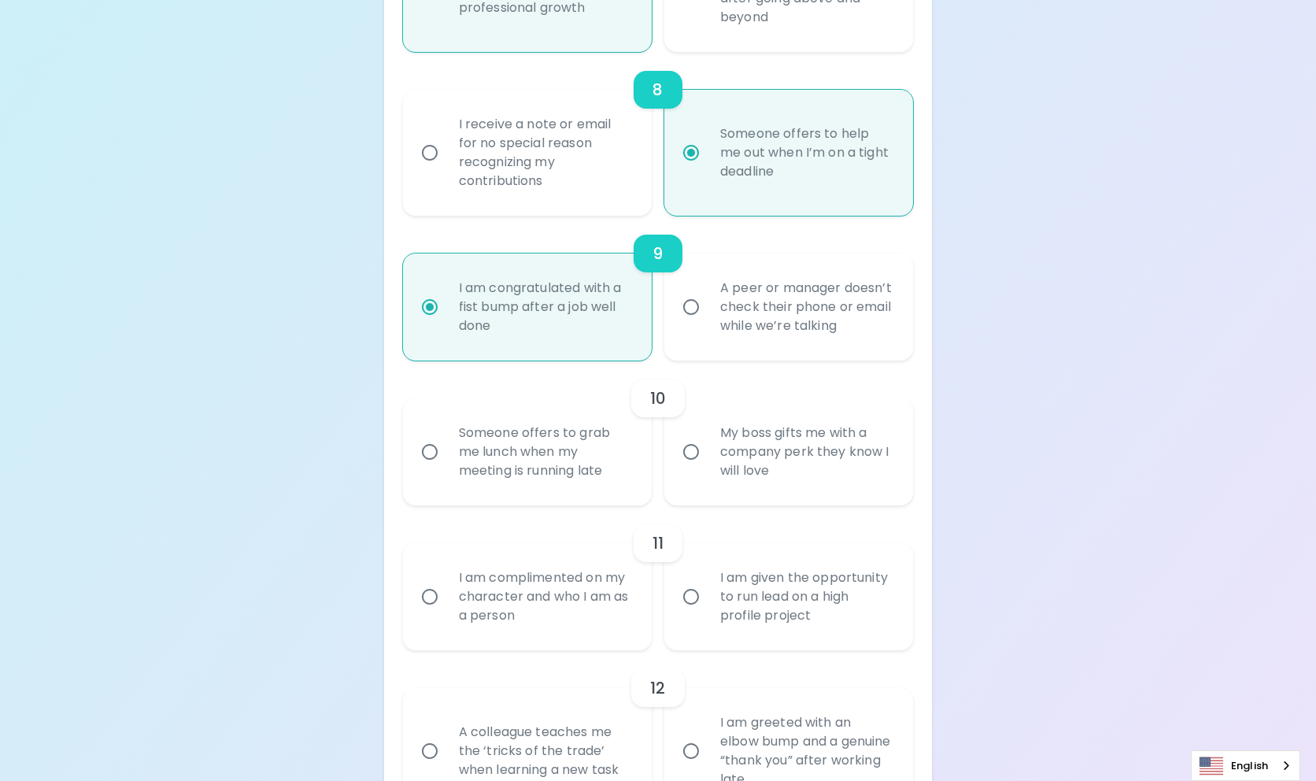
radio input "false"
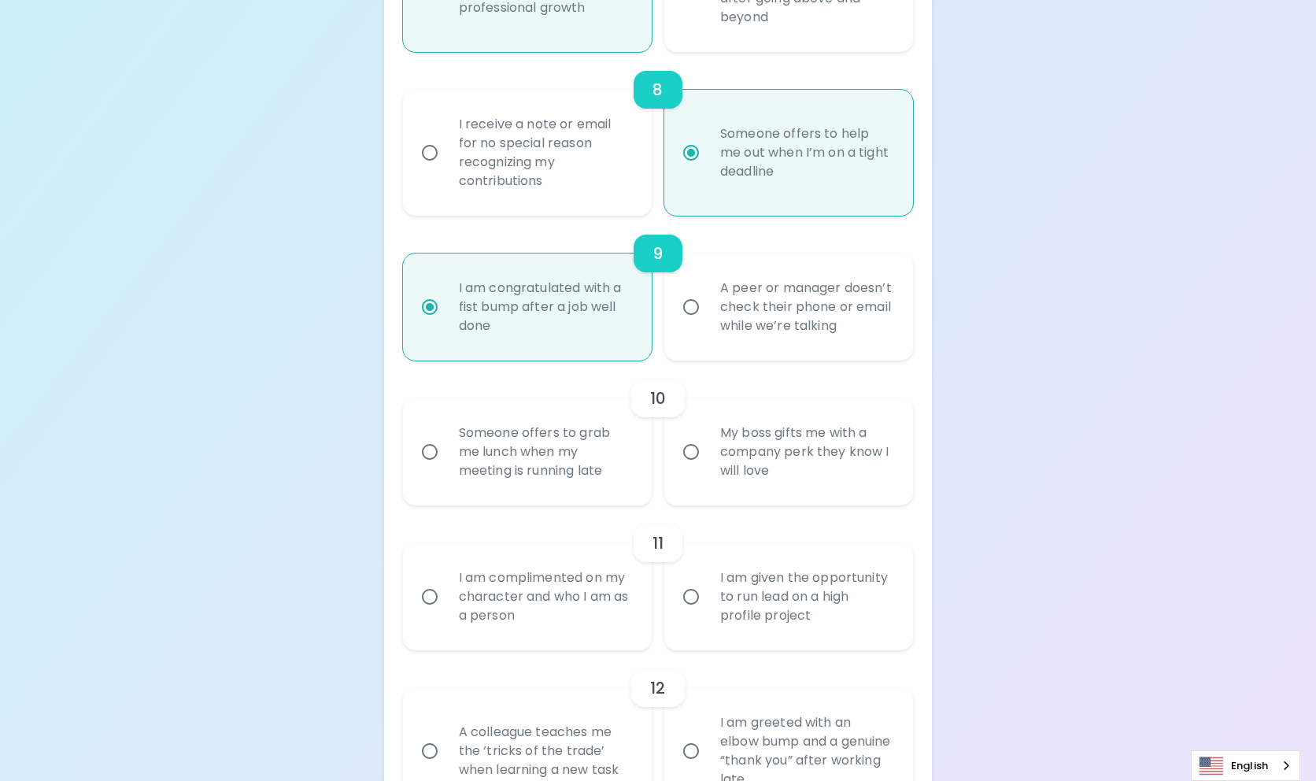
radio input "false"
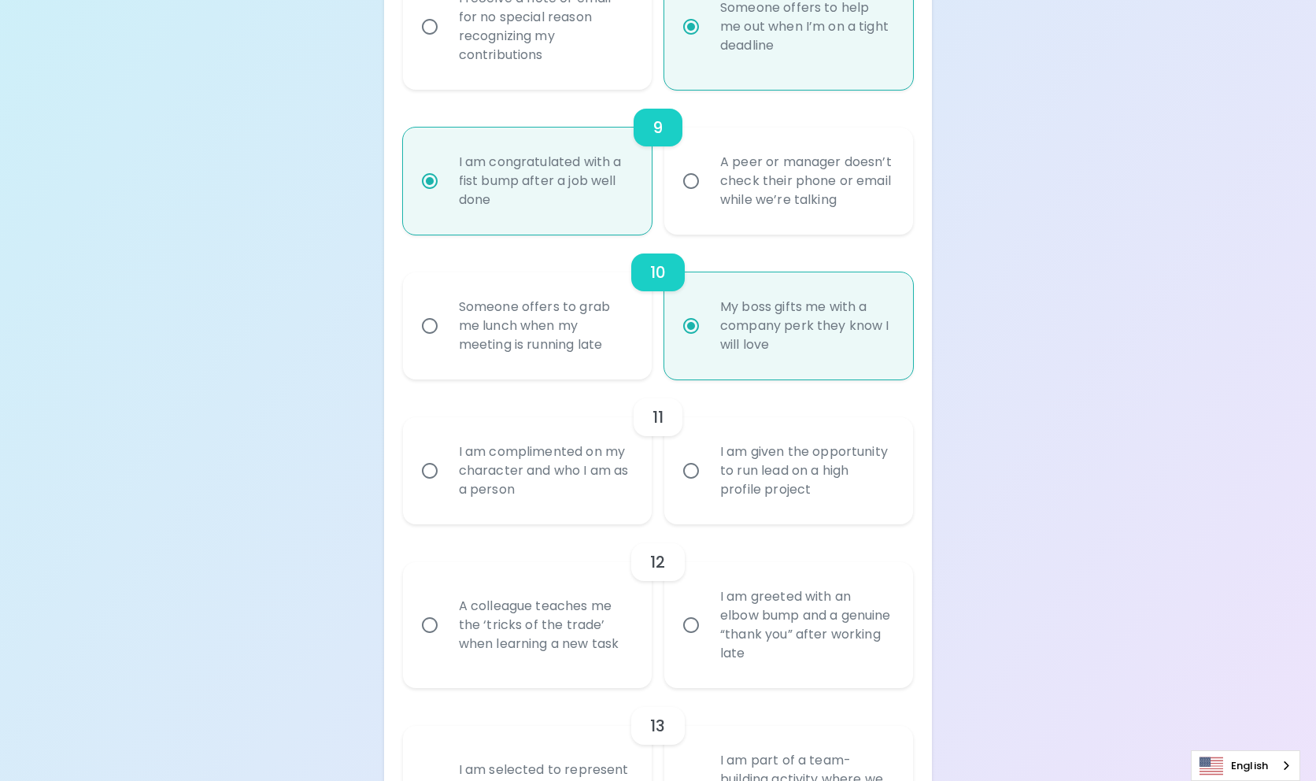
scroll to position [1559, 0]
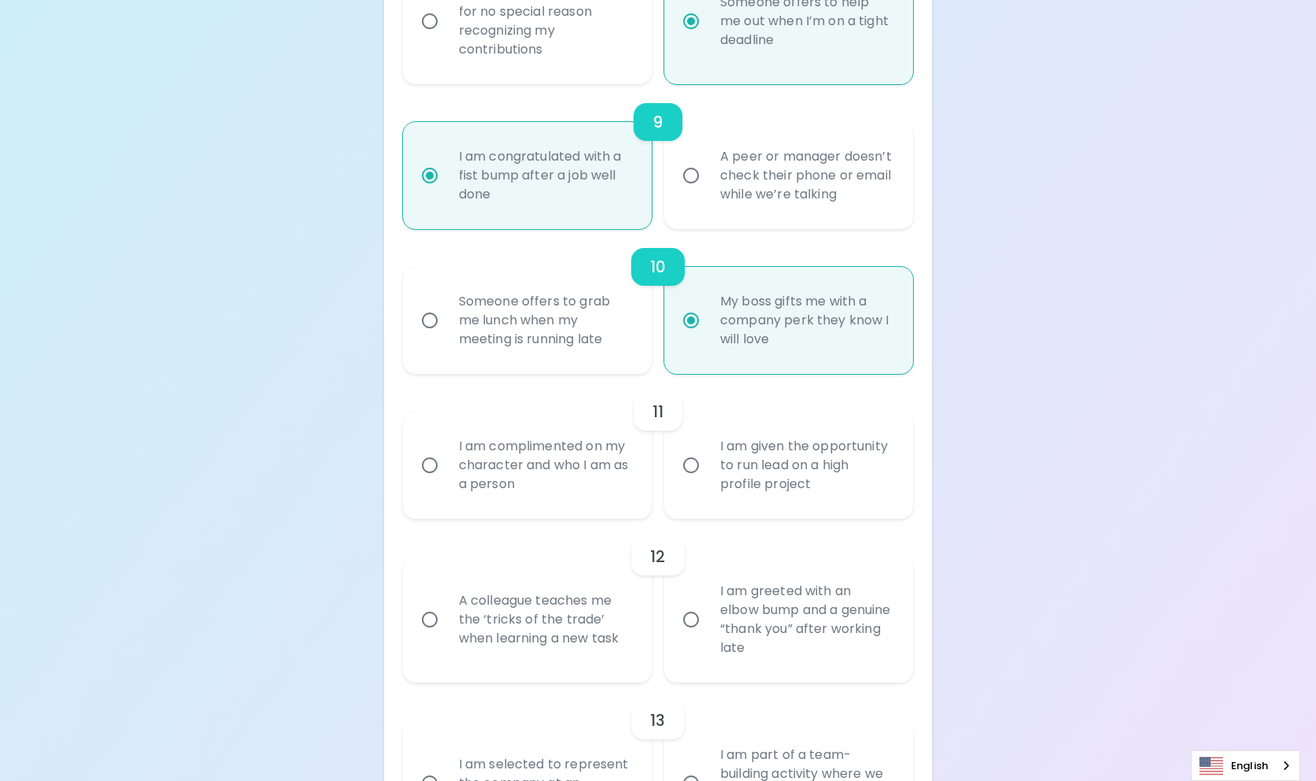
radio input "true"
click at [585, 513] on div "I am complimented on my character and who I am as a person" at bounding box center [544, 465] width 197 height 94
click at [446, 482] on input "I am complimented on my character and who I am as a person" at bounding box center [429, 465] width 33 height 33
radio input "false"
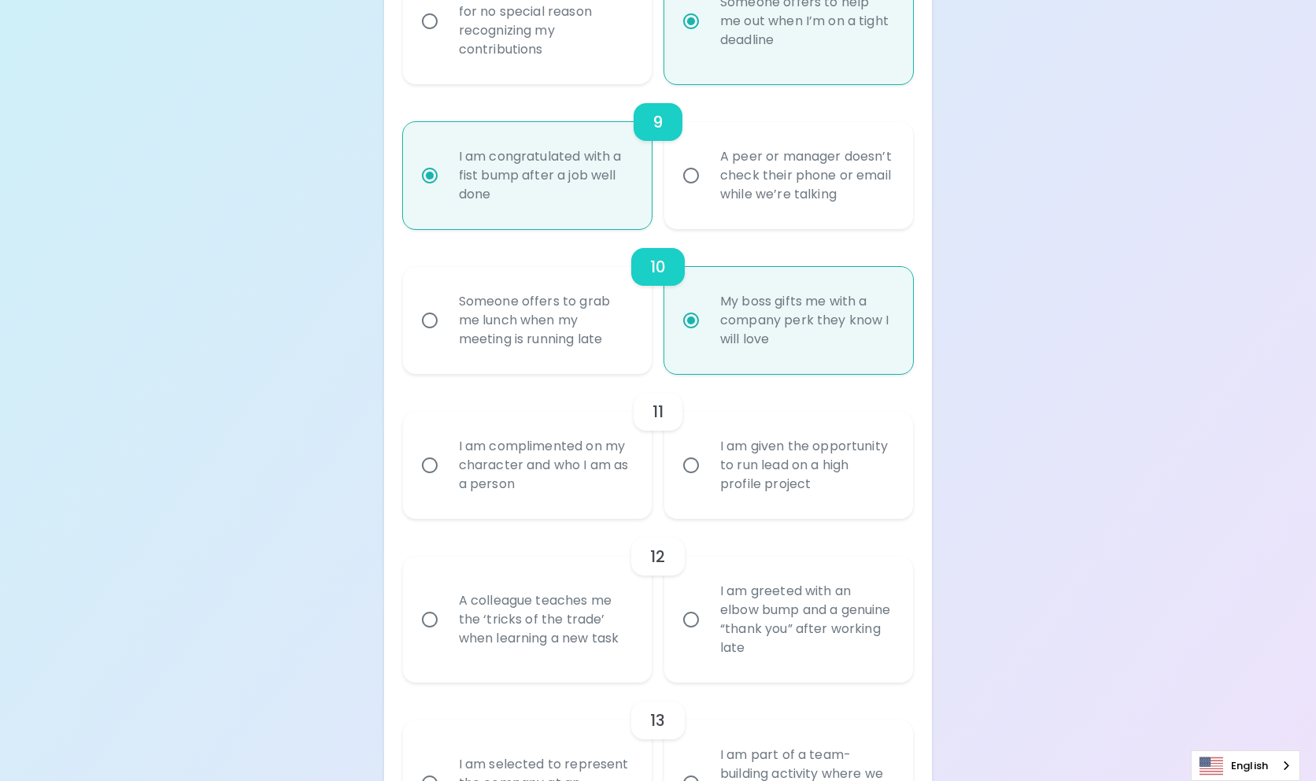
radio input "false"
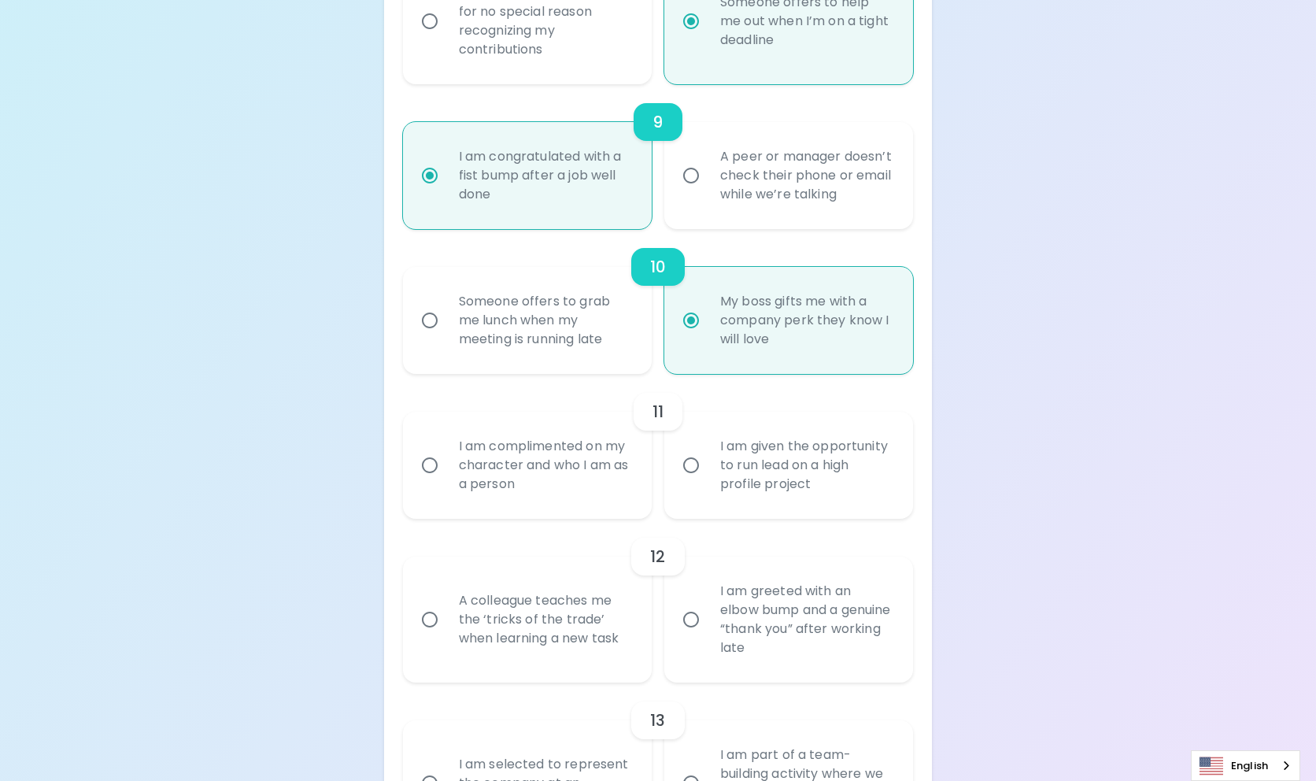
radio input "false"
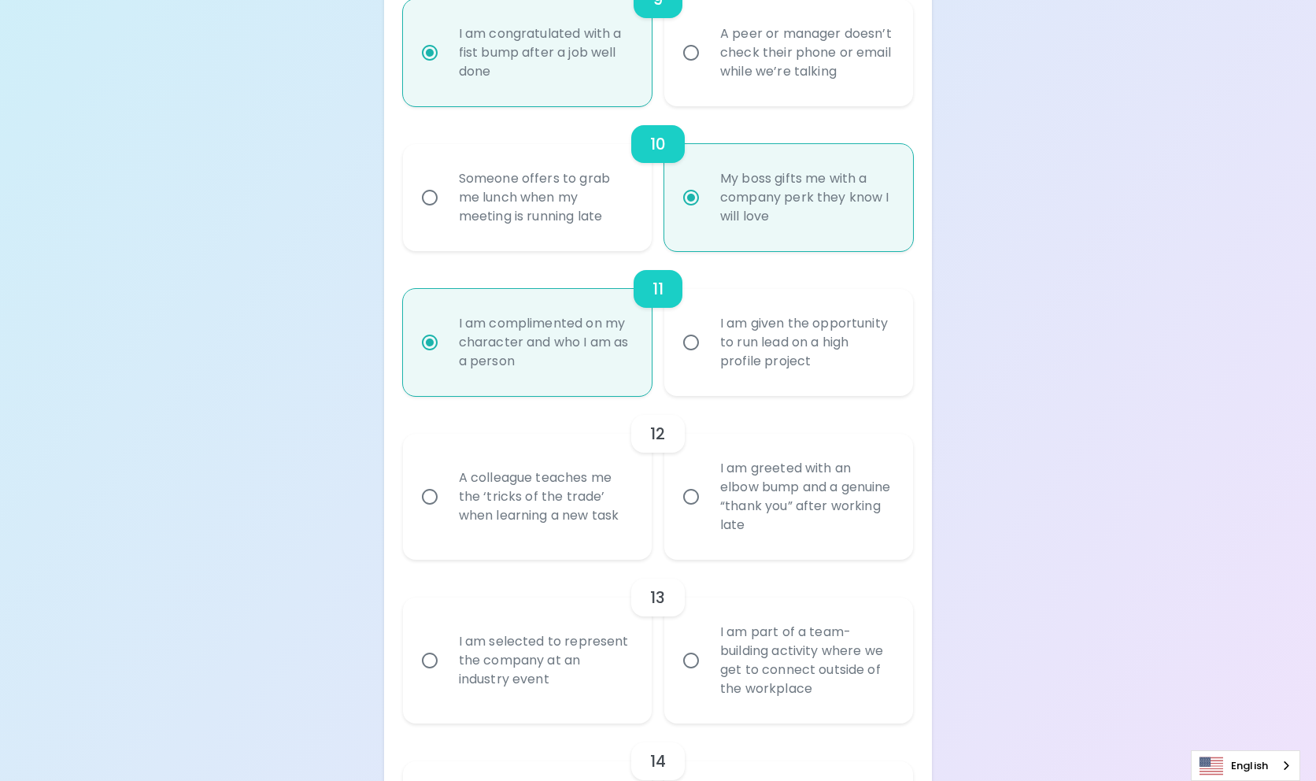
scroll to position [1685, 0]
radio input "true"
click at [554, 541] on div "A colleague teaches me the ‘tricks of the trade’ when learning a new task" at bounding box center [544, 493] width 197 height 94
click at [446, 510] on input "A colleague teaches me the ‘tricks of the trade’ when learning a new task" at bounding box center [429, 493] width 33 height 33
radio input "false"
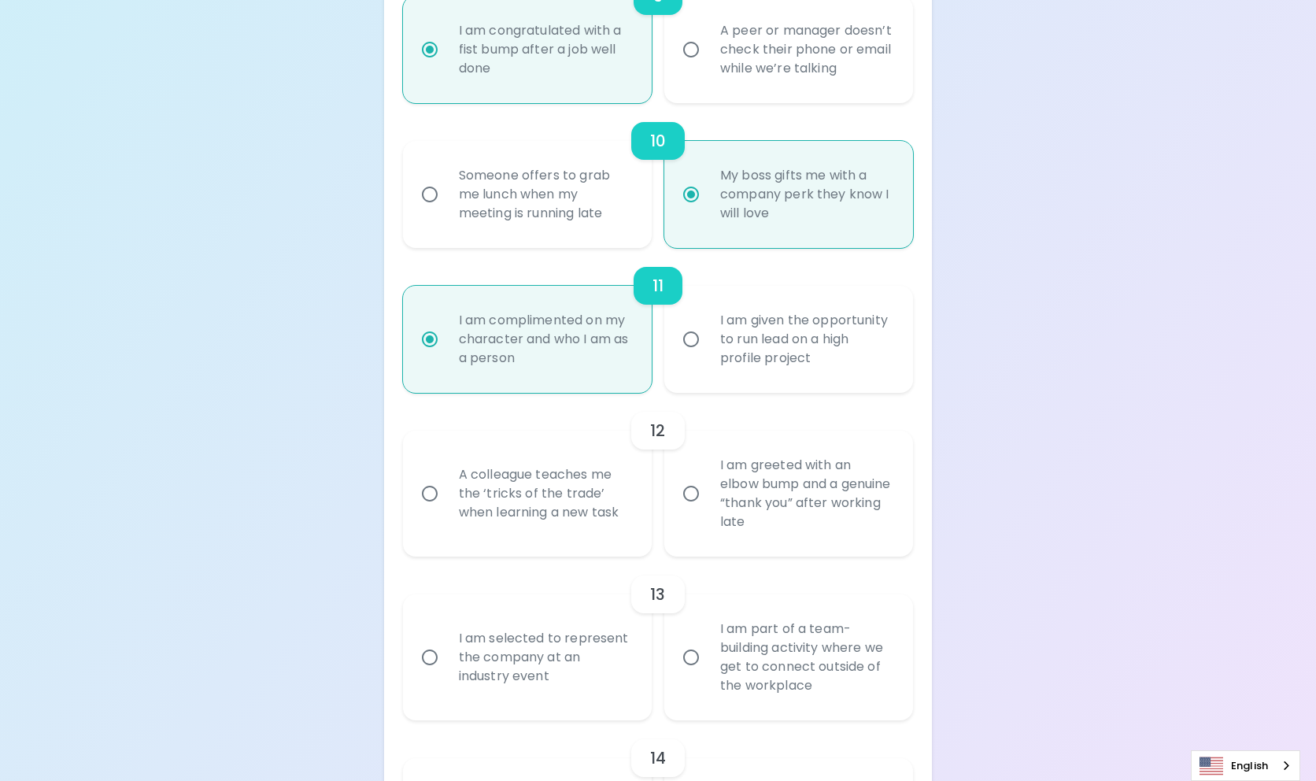
radio input "false"
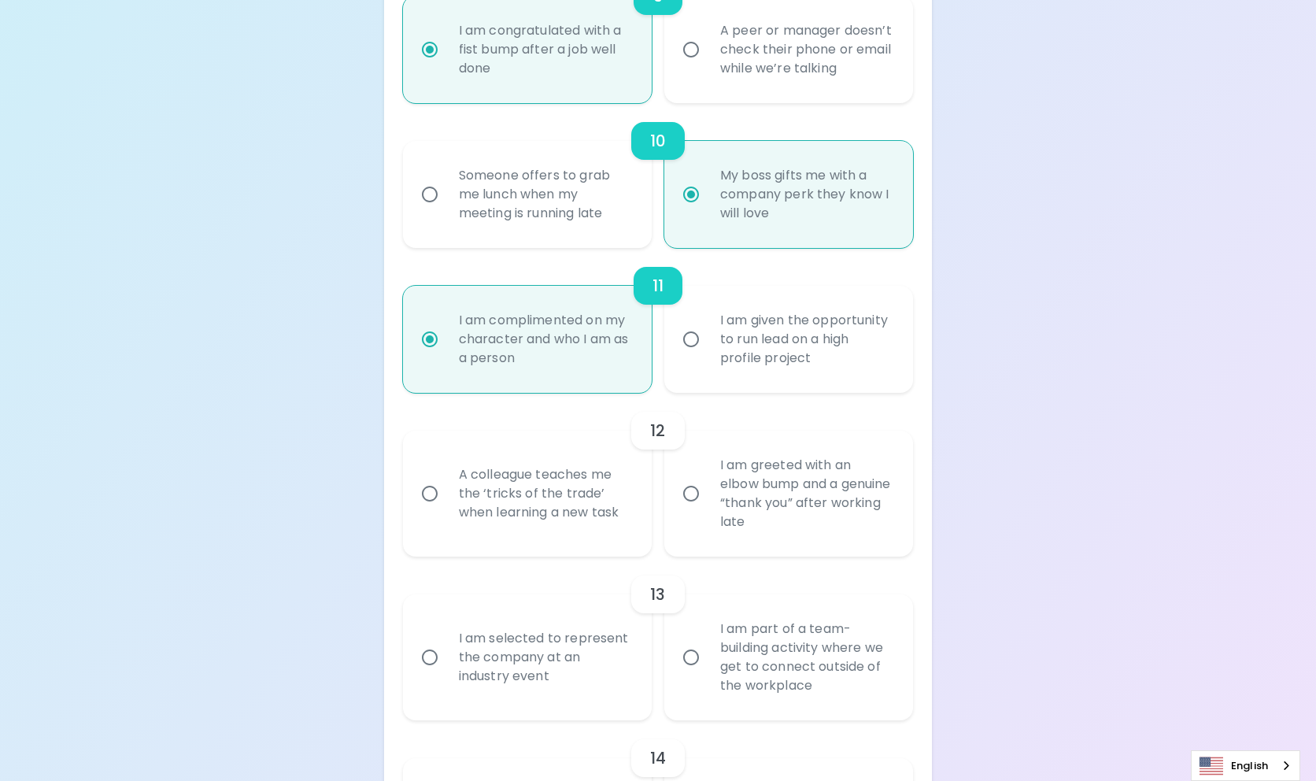
radio input "false"
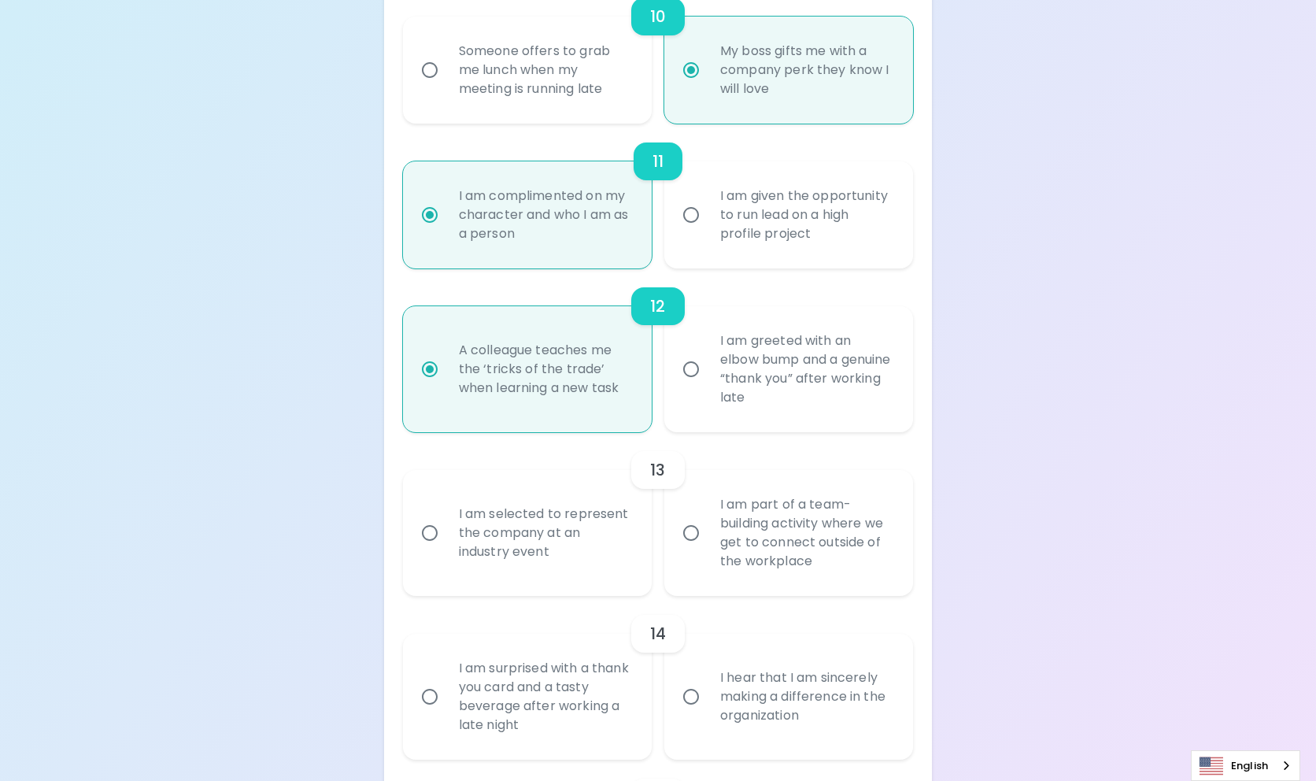
scroll to position [1811, 0]
radio input "true"
click at [608, 579] on div "I am selected to represent the company at an industry event" at bounding box center [544, 531] width 197 height 94
click at [446, 548] on input "I am selected to represent the company at an industry event" at bounding box center [429, 531] width 33 height 33
radio input "false"
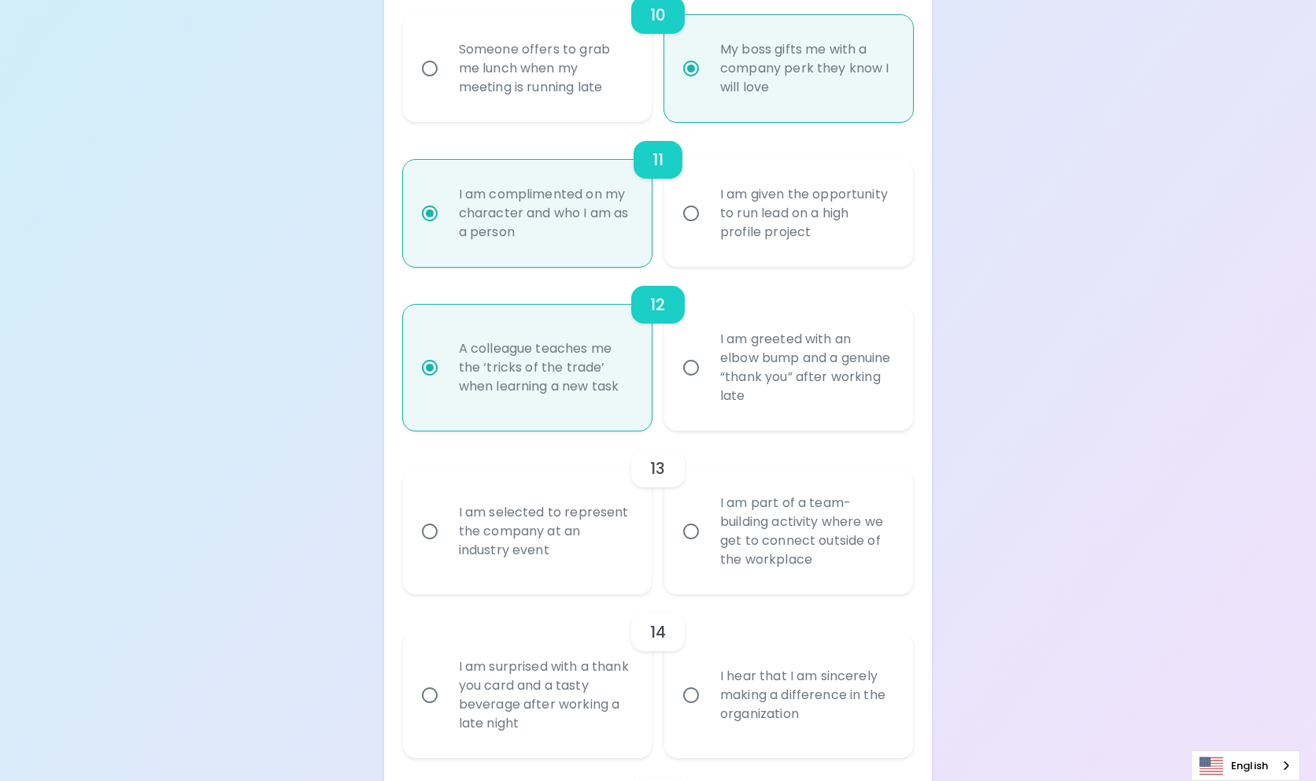
radio input "false"
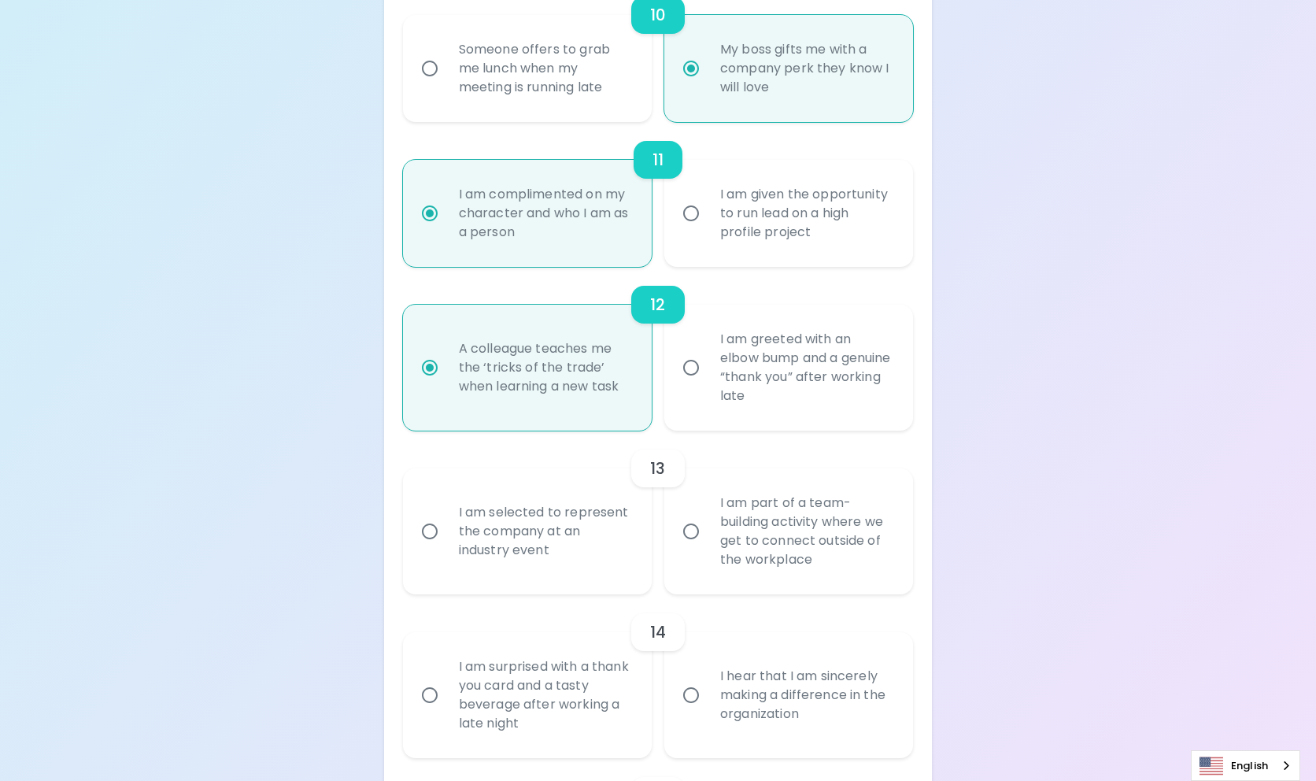
radio input "false"
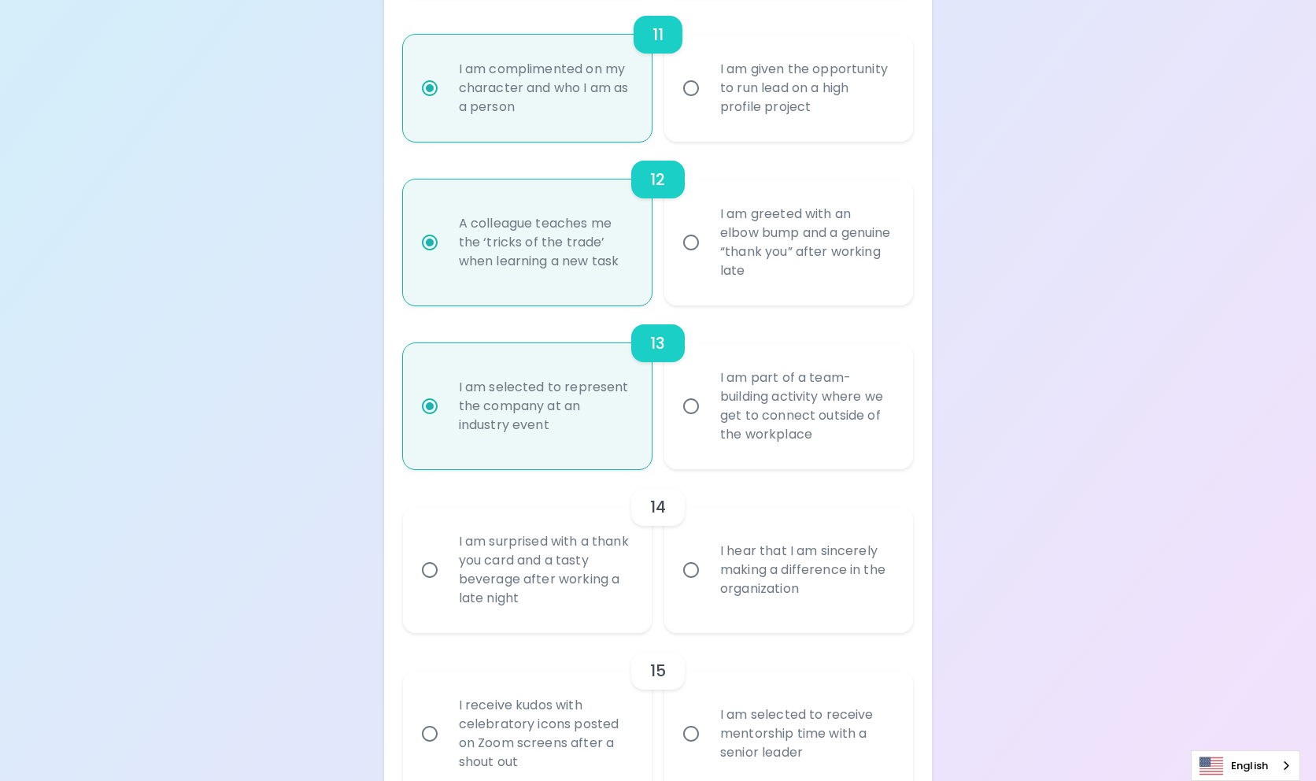
scroll to position [1937, 0]
radio input "true"
click at [783, 585] on div "I hear that I am sincerely making a difference in the organization" at bounding box center [806, 569] width 197 height 94
click at [708, 585] on input "I hear that I am sincerely making a difference in the organization" at bounding box center [691, 569] width 33 height 33
radio input "false"
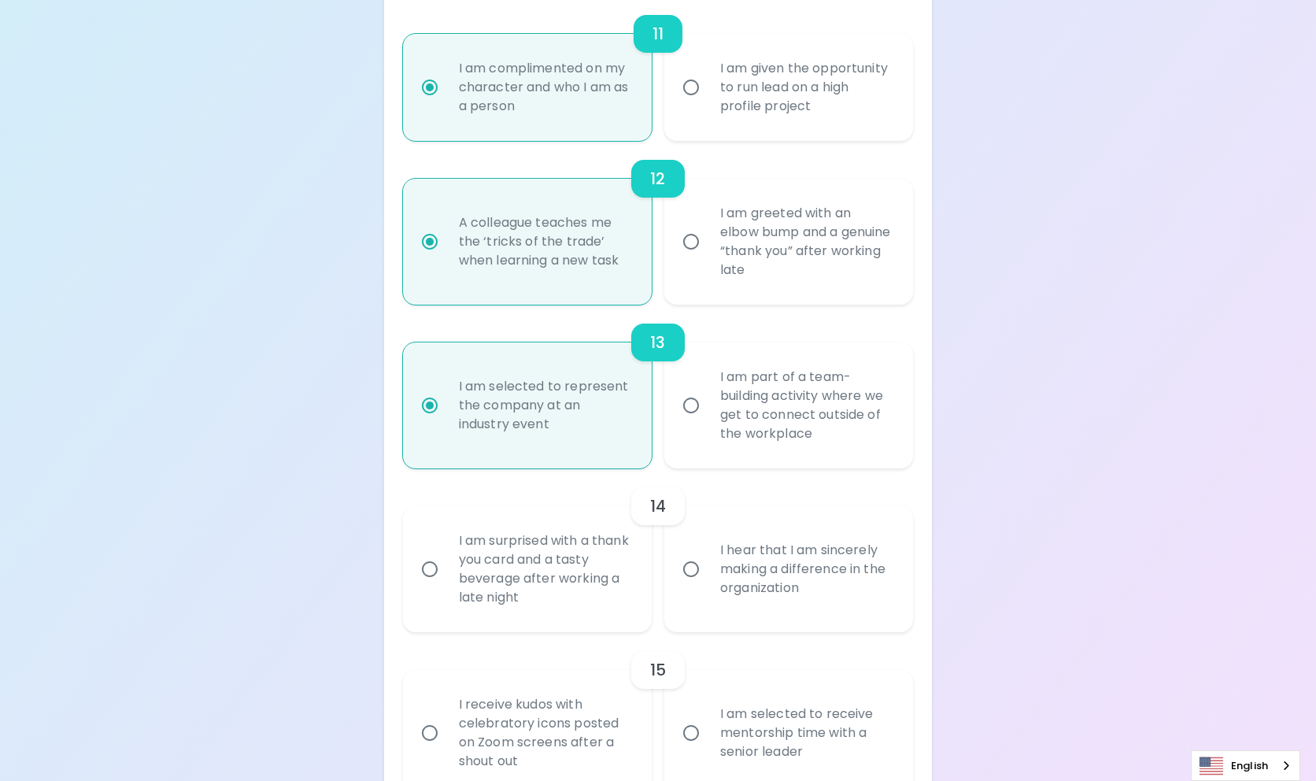
radio input "false"
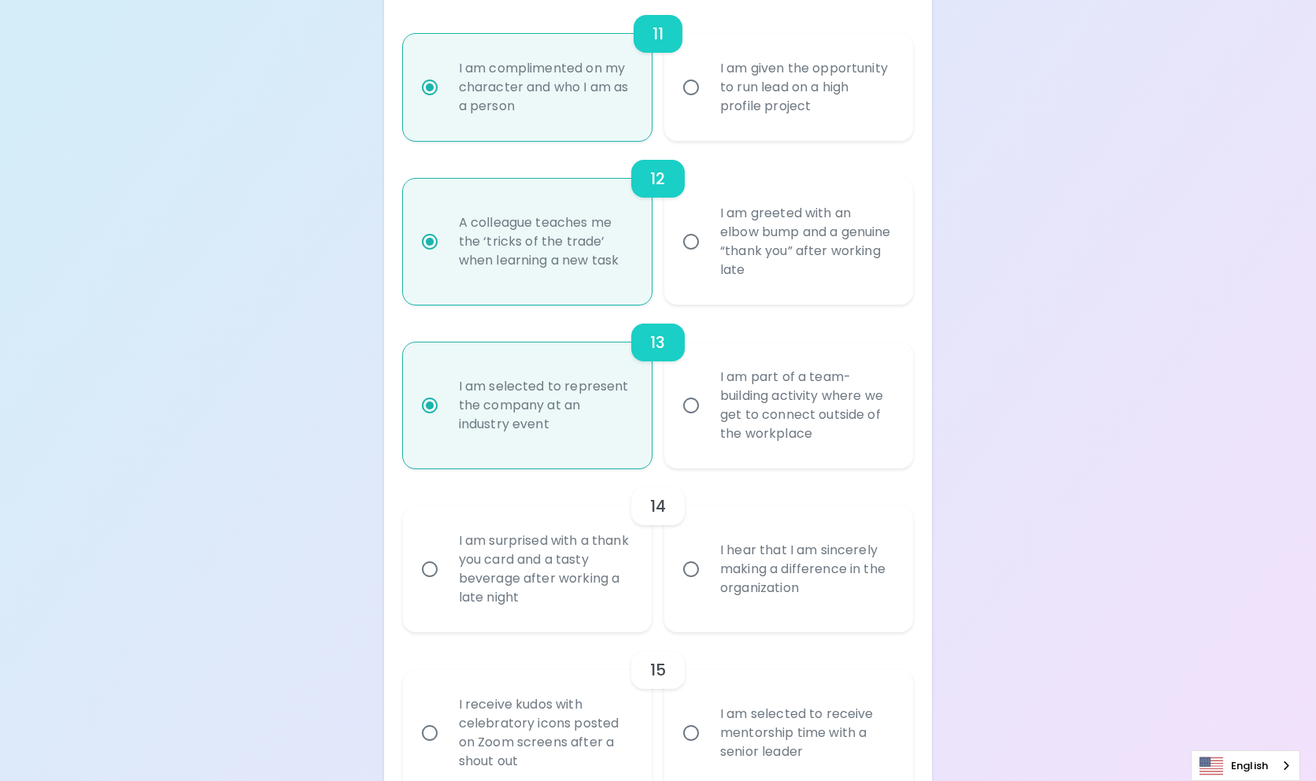
radio input "false"
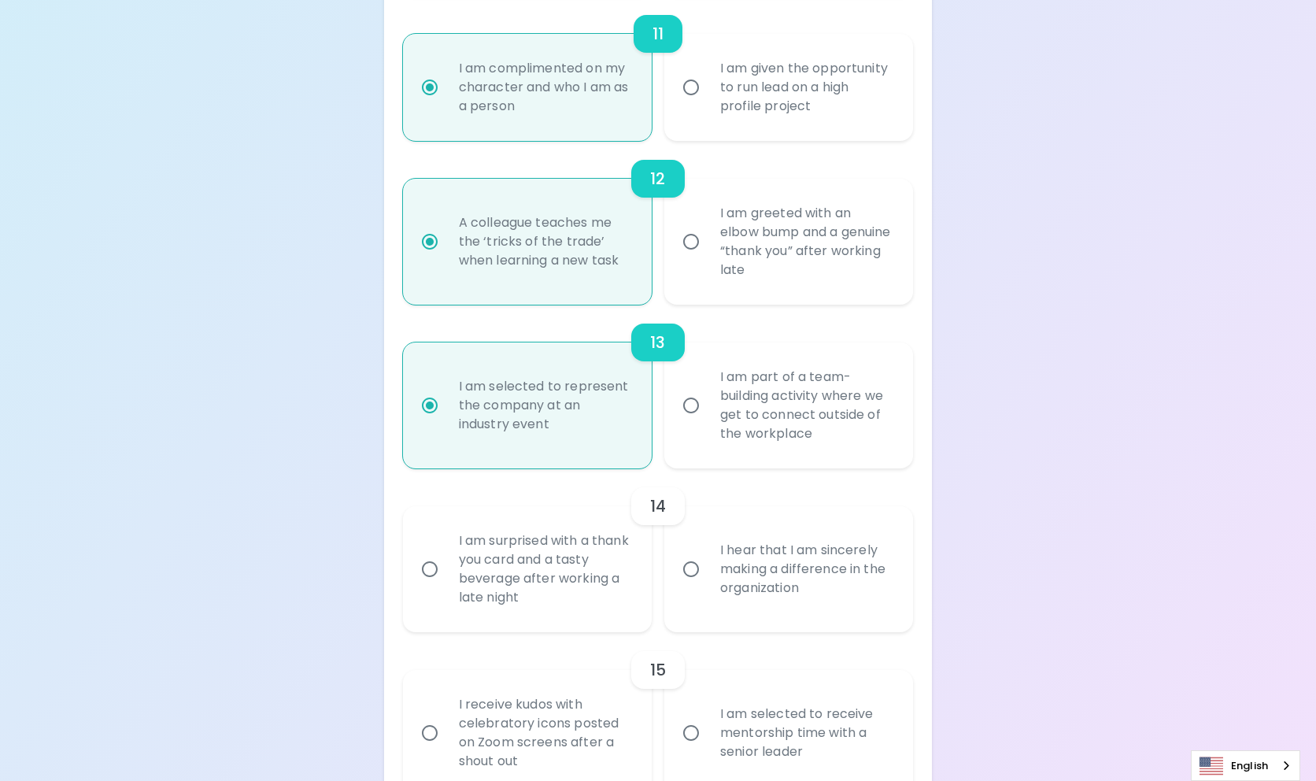
radio input "false"
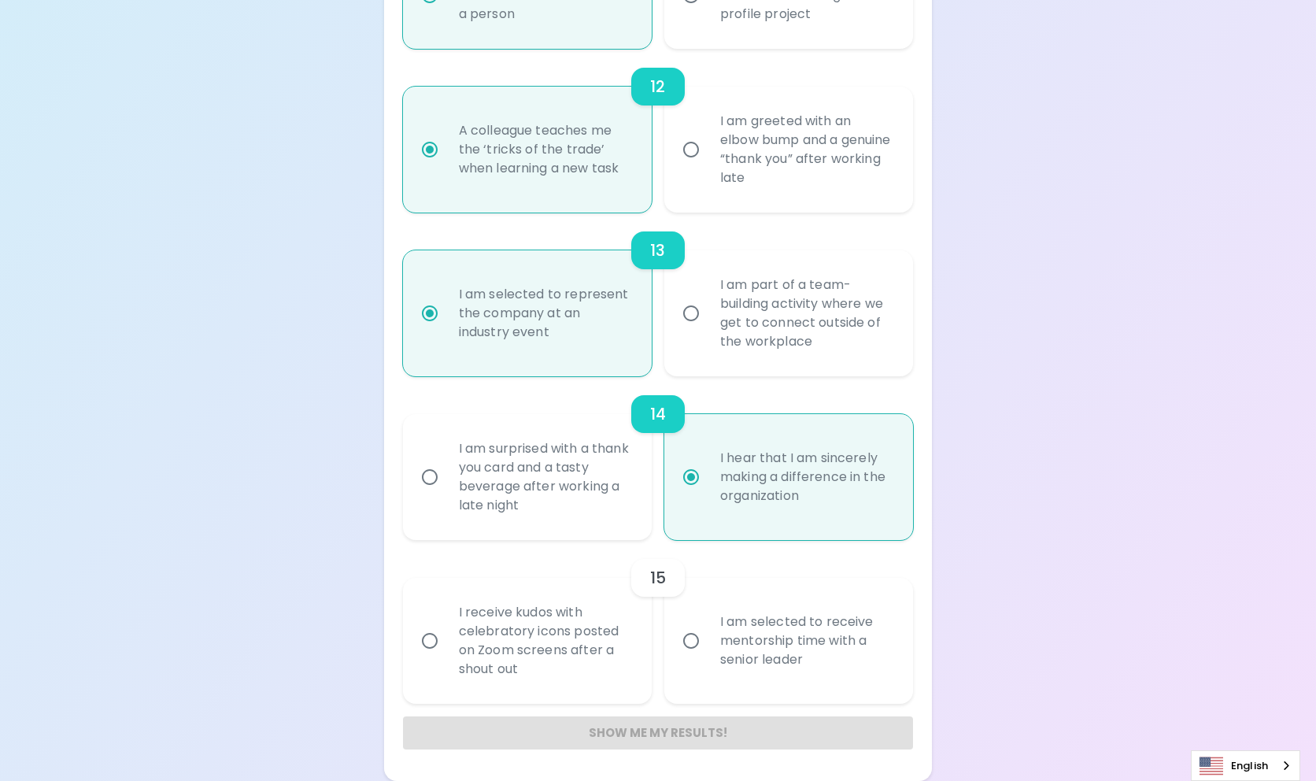
scroll to position [2064, 0]
radio input "true"
click at [742, 650] on div "I am selected to receive mentorship time with a senior leader" at bounding box center [806, 641] width 197 height 94
click at [708, 650] on input "I am selected to receive mentorship time with a senior leader" at bounding box center [691, 640] width 33 height 33
radio input "false"
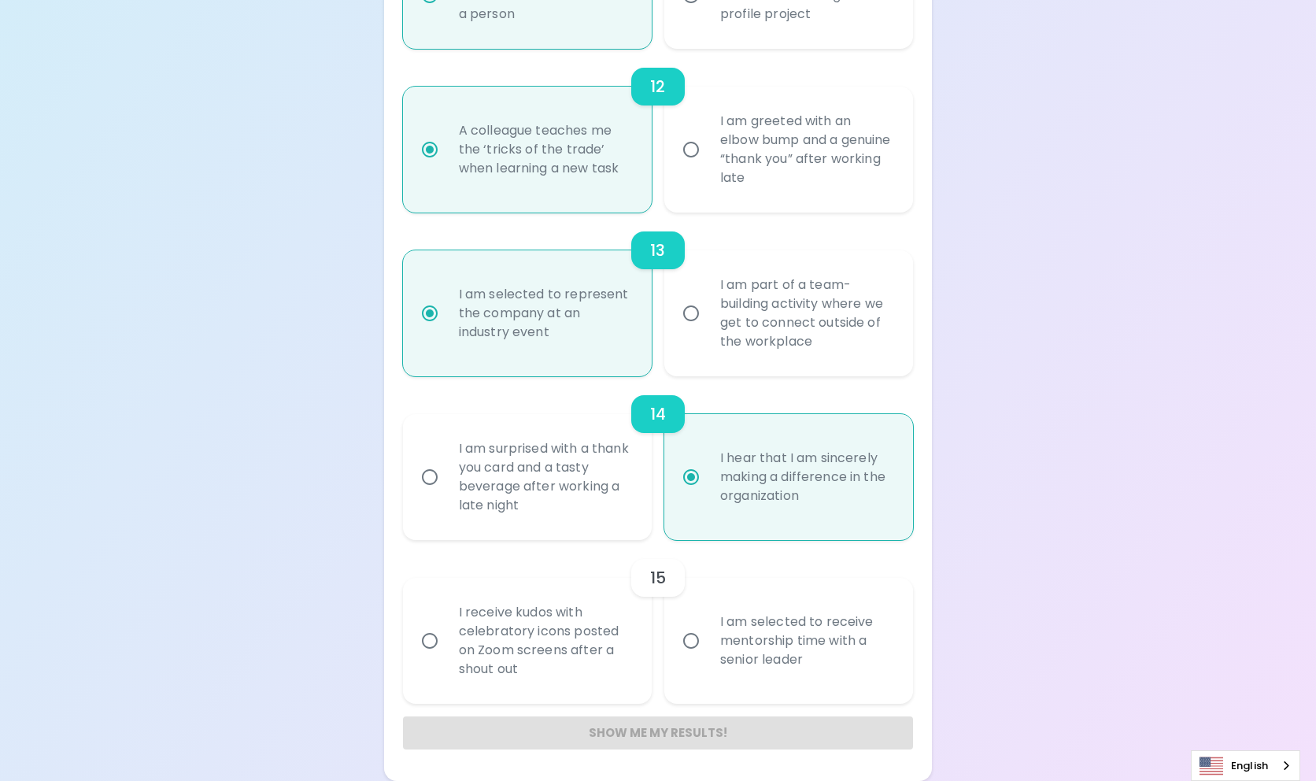
radio input "false"
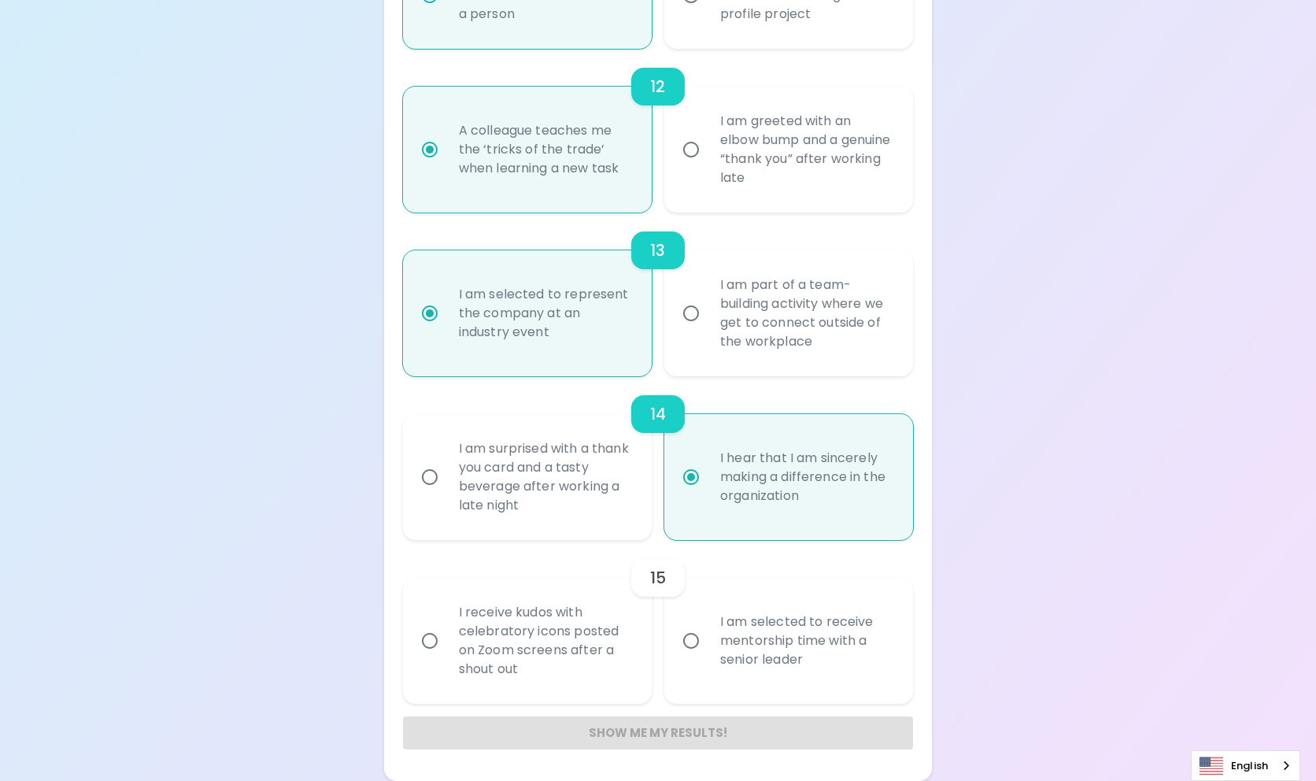
radio input "false"
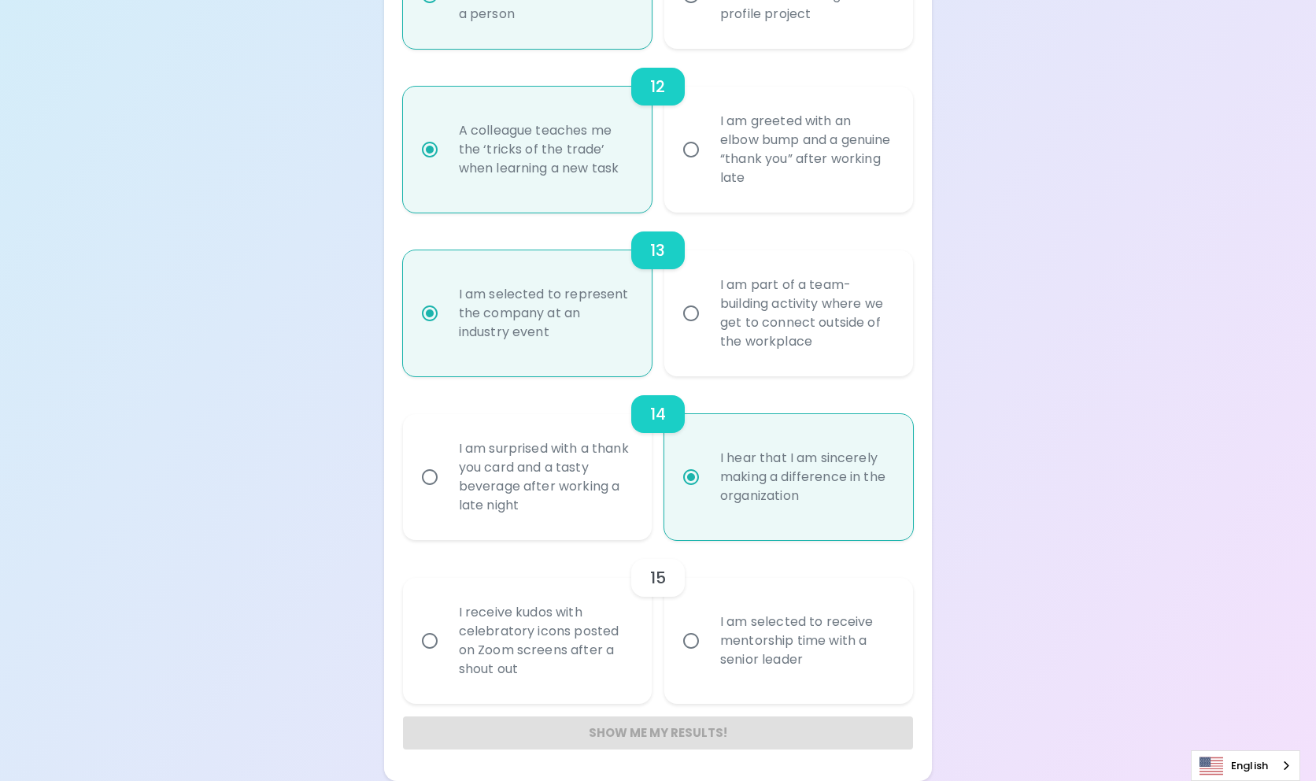
radio input "false"
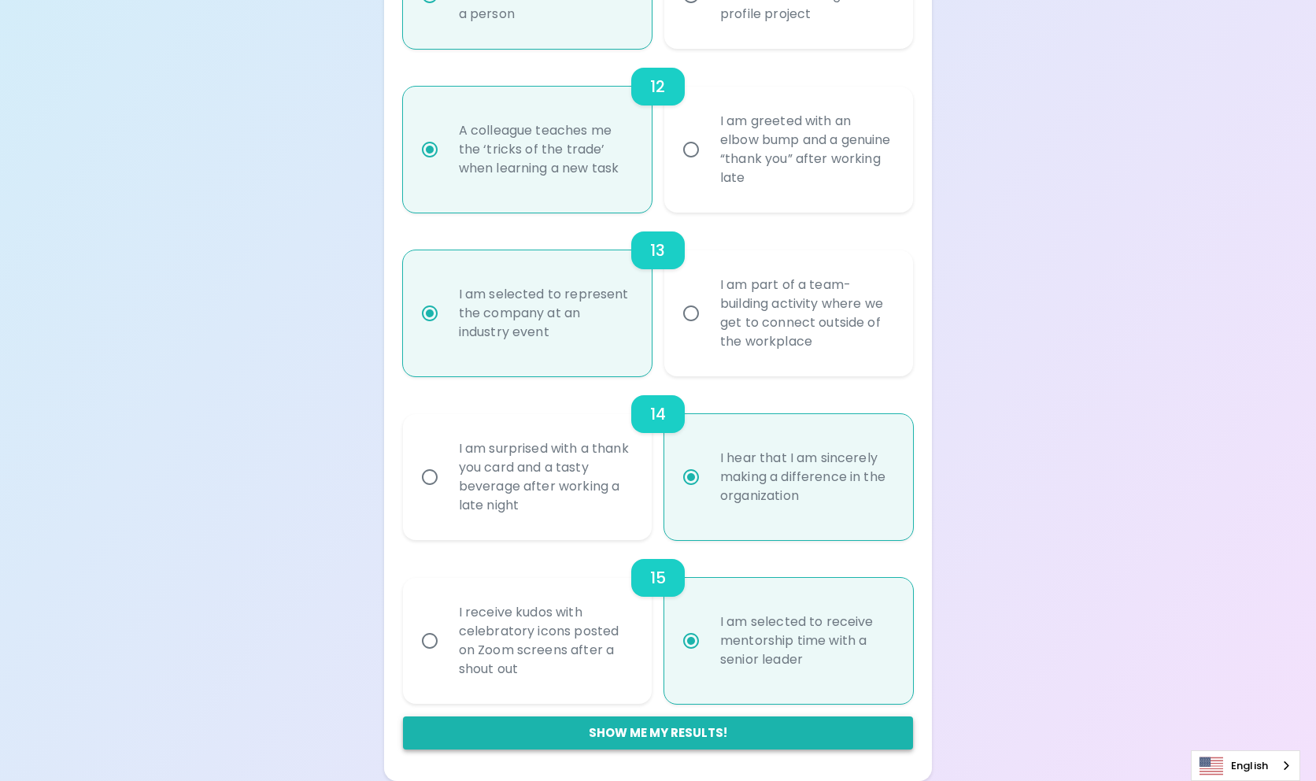
radio input "true"
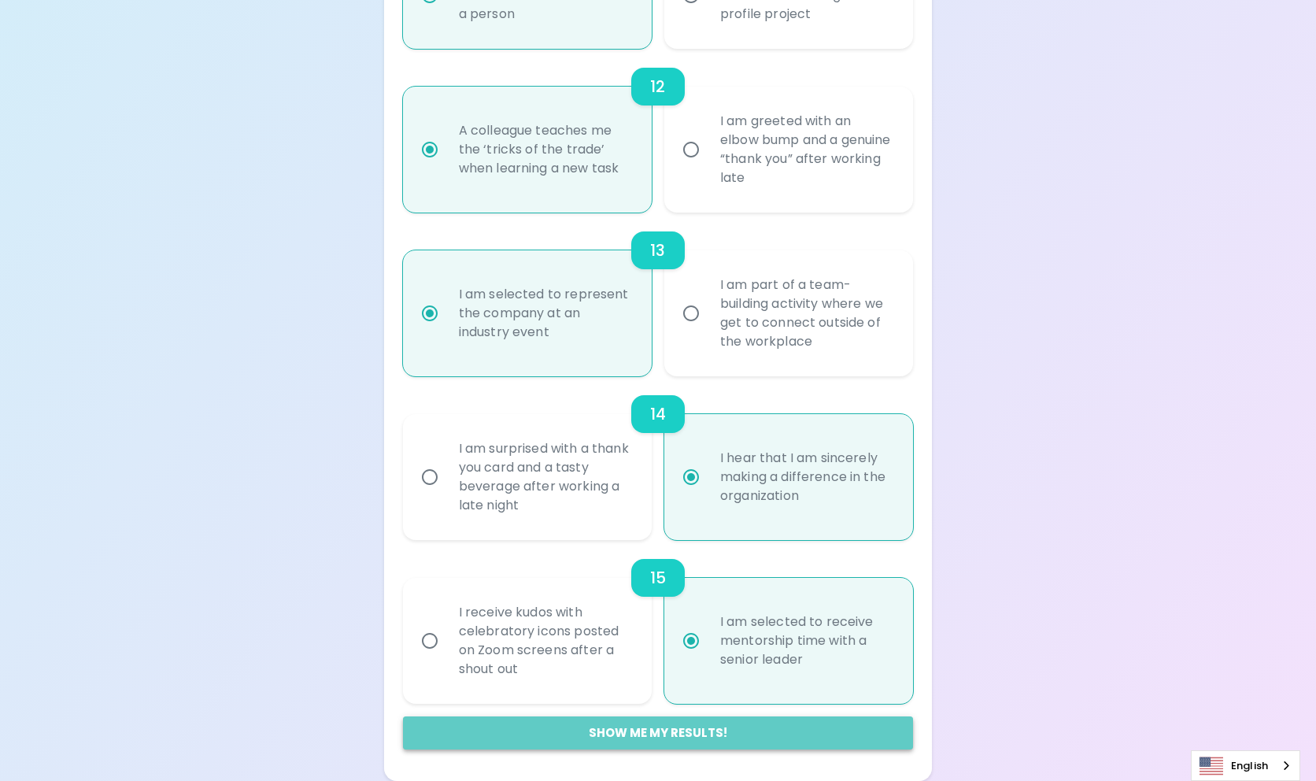
click at [689, 733] on button "Show me my results!" at bounding box center [658, 733] width 511 height 33
radio input "false"
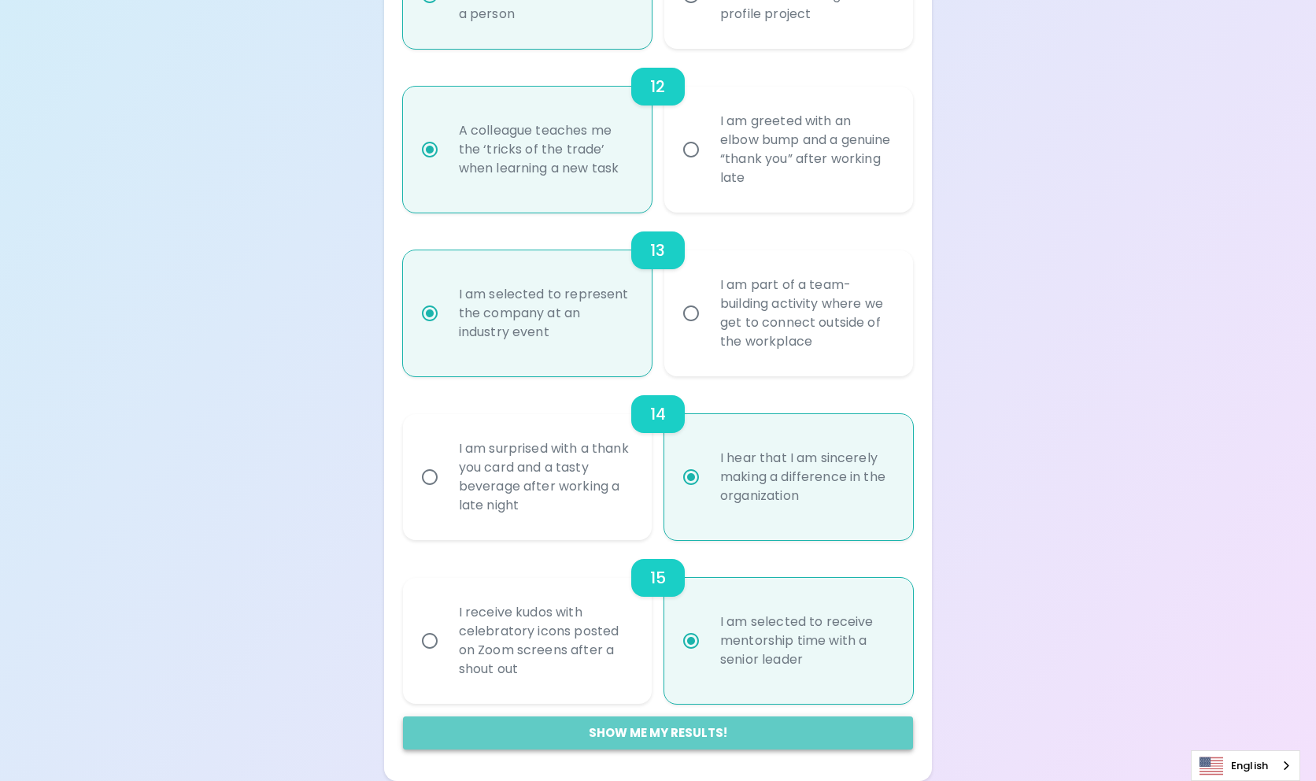
radio input "false"
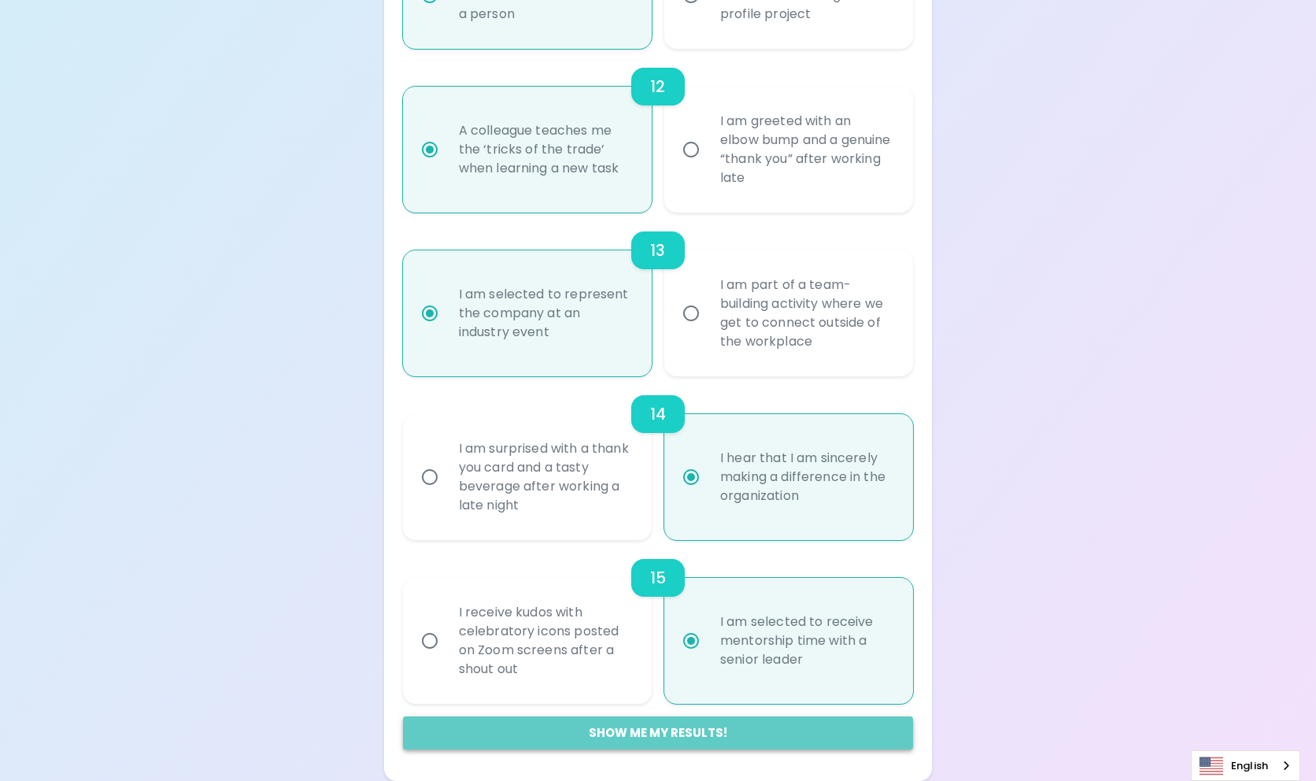
radio input "false"
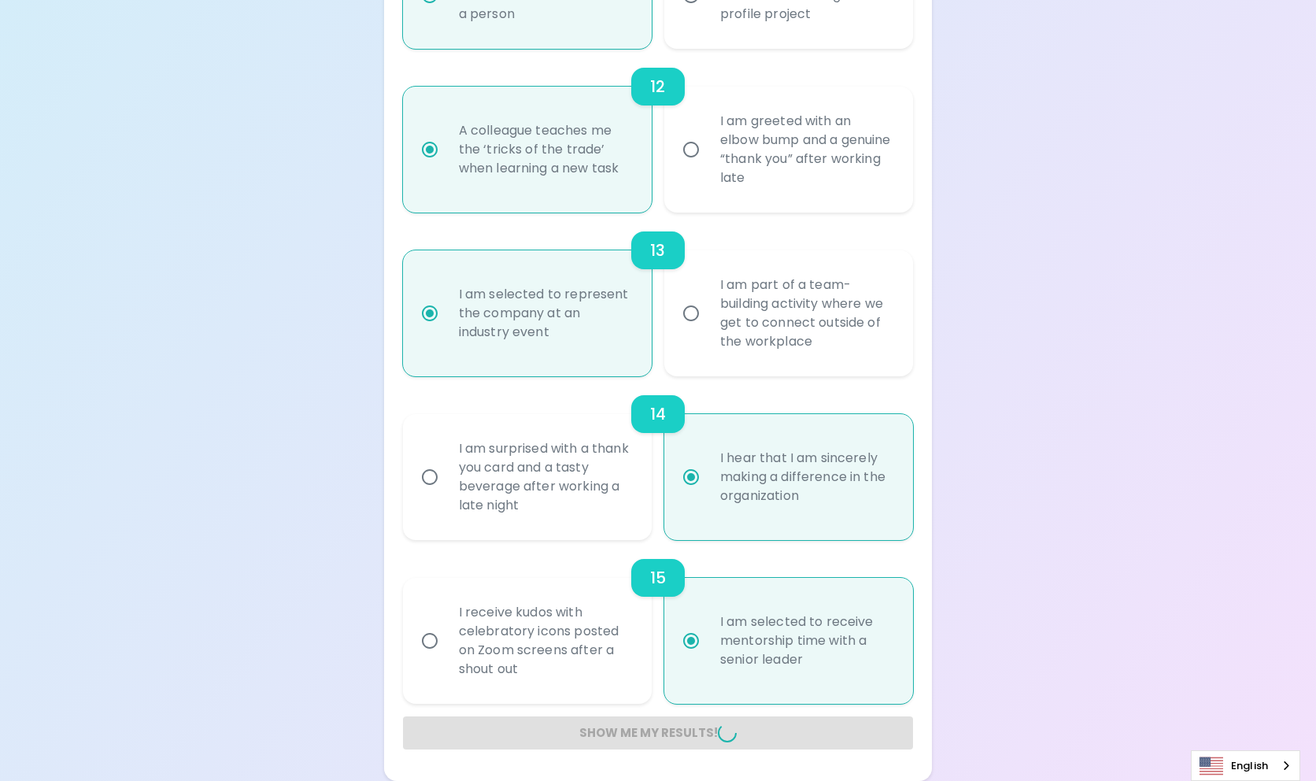
radio input "false"
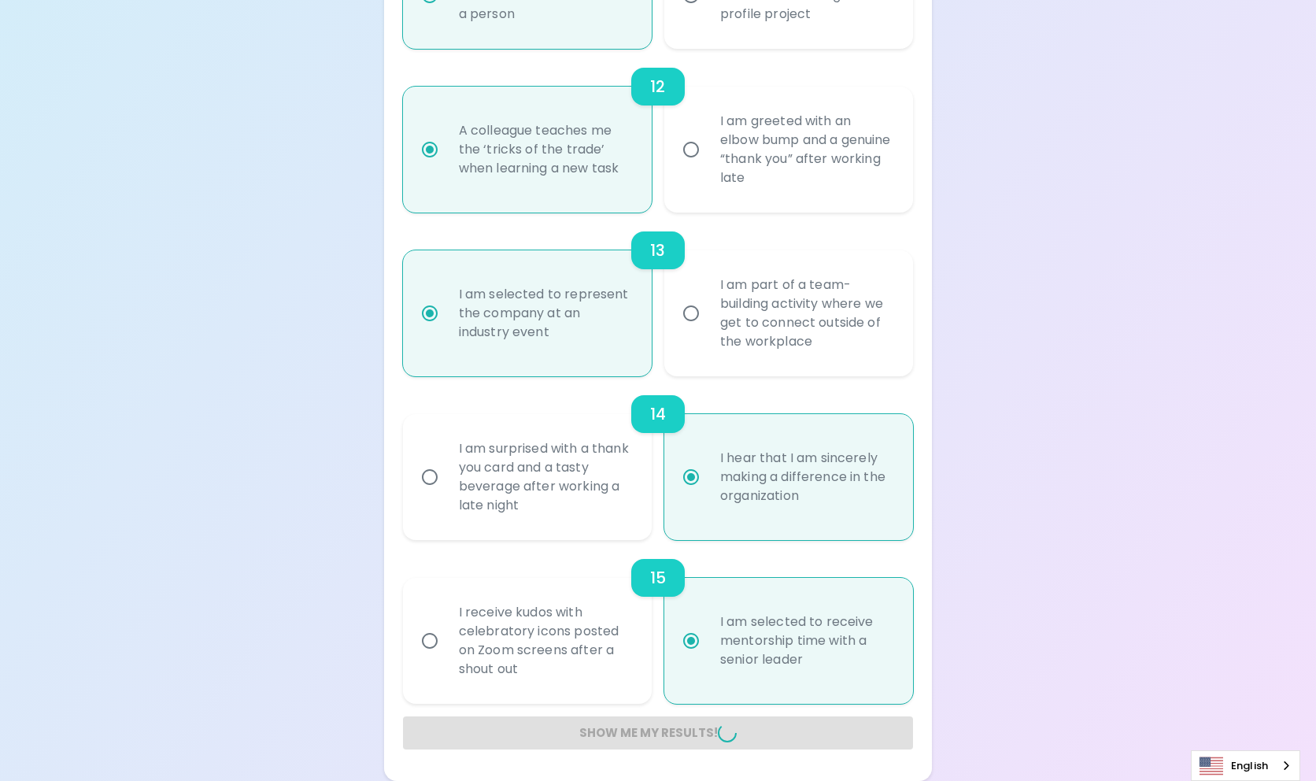
radio input "false"
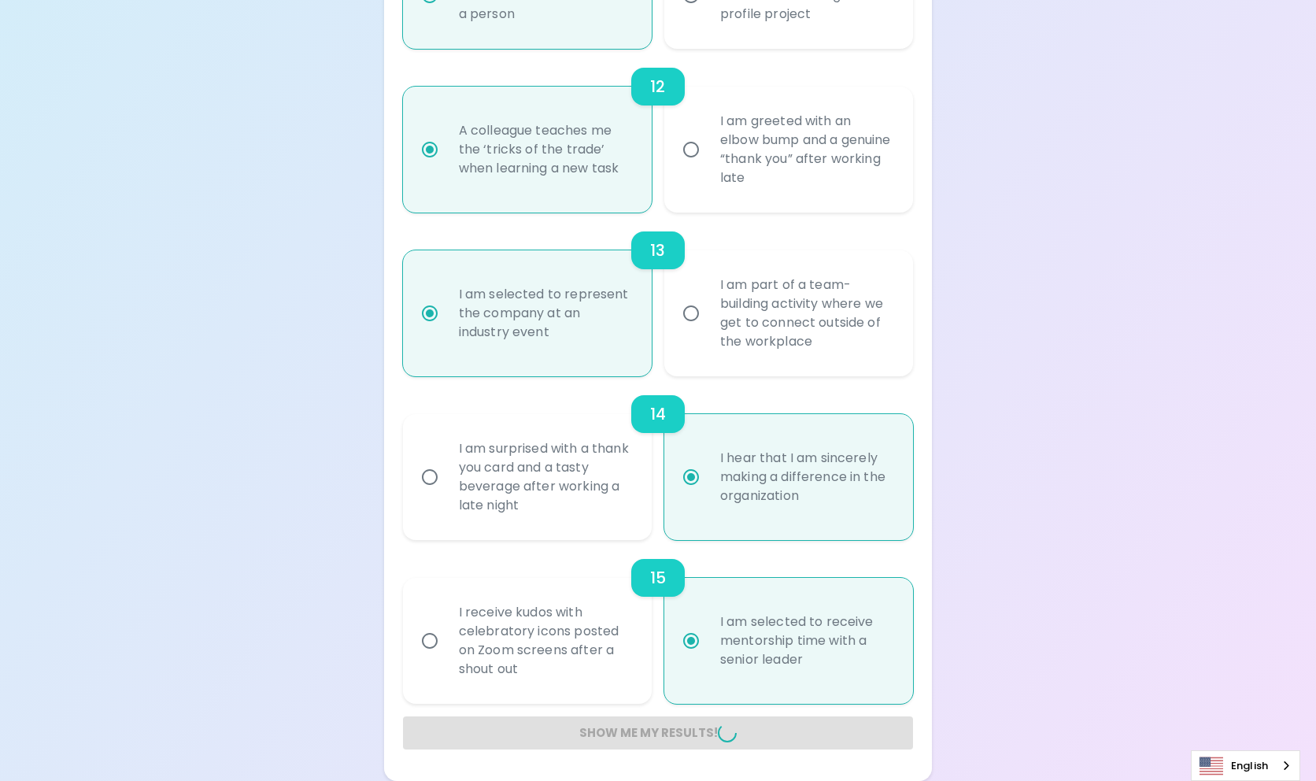
radio input "false"
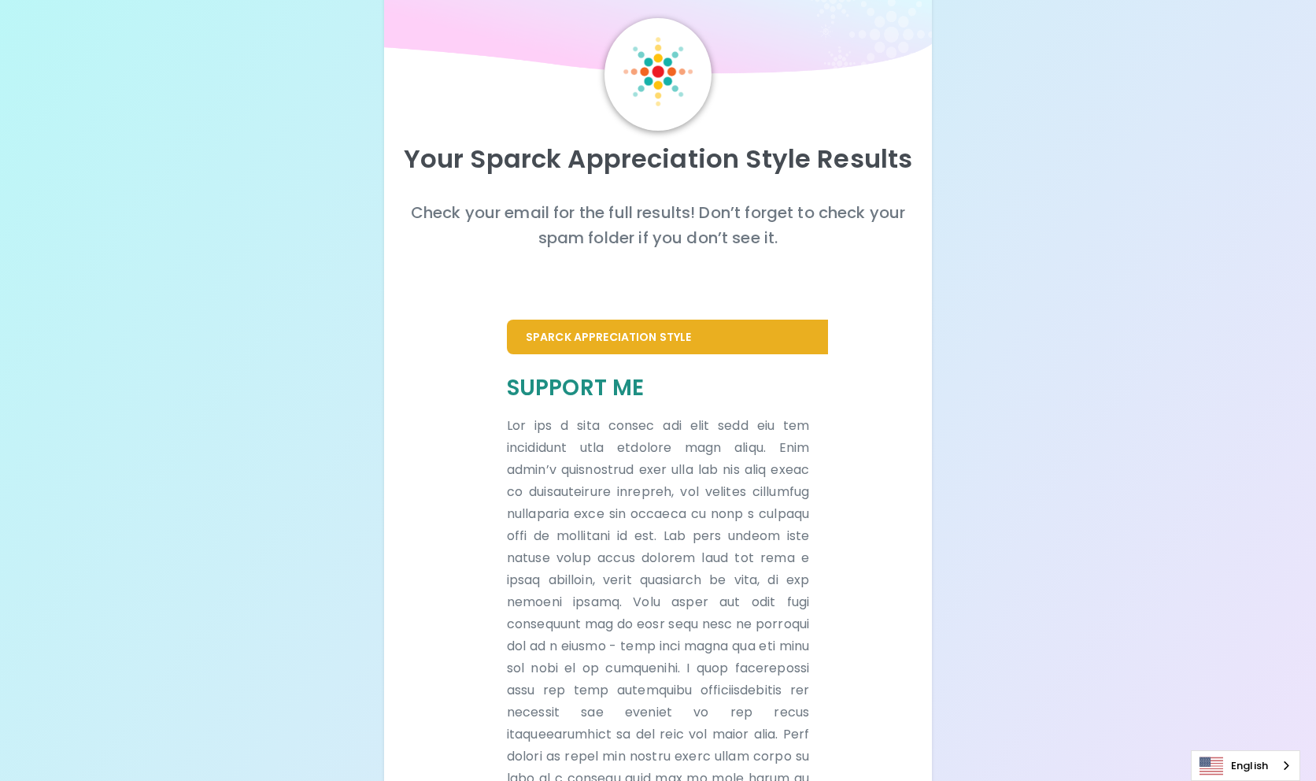
scroll to position [0, 0]
